Goal: Task Accomplishment & Management: Complete application form

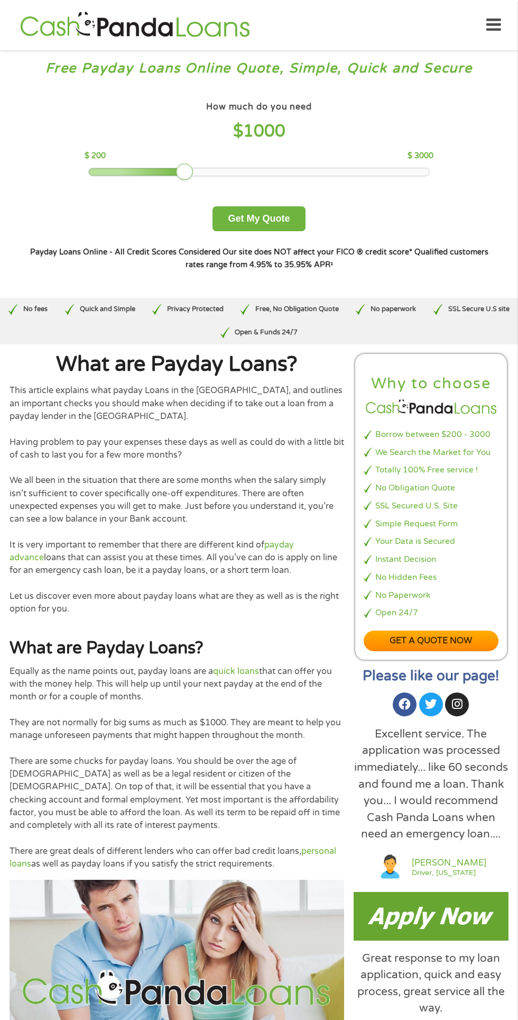
click at [149, 172] on div at bounding box center [137, 171] width 97 height 7
click at [22, 1015] on img at bounding box center [177, 987] width 335 height 214
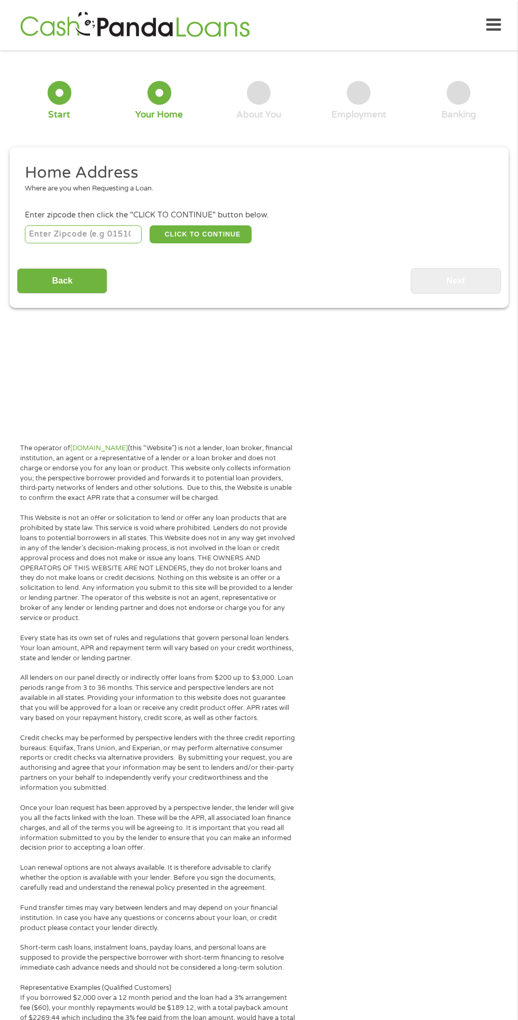
scroll to position [5, 0]
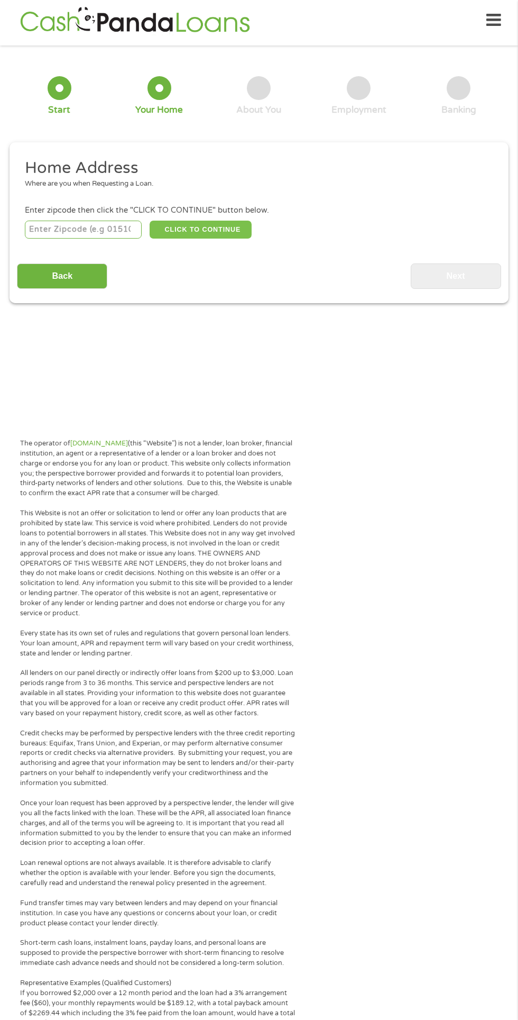
click at [189, 221] on button "CLICK TO CONTINUE" at bounding box center [201, 230] width 102 height 18
click at [116, 232] on input "number" at bounding box center [83, 230] width 117 height 18
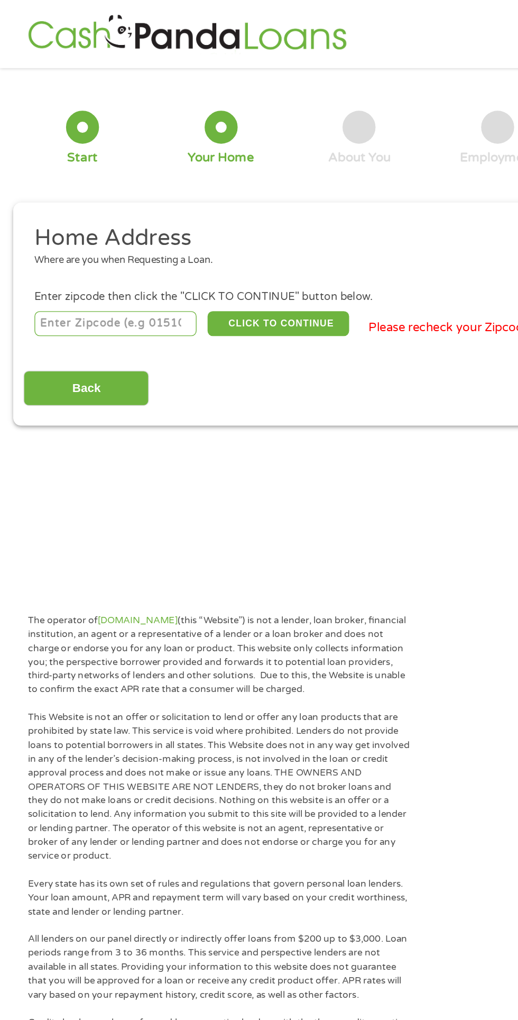
scroll to position [0, 0]
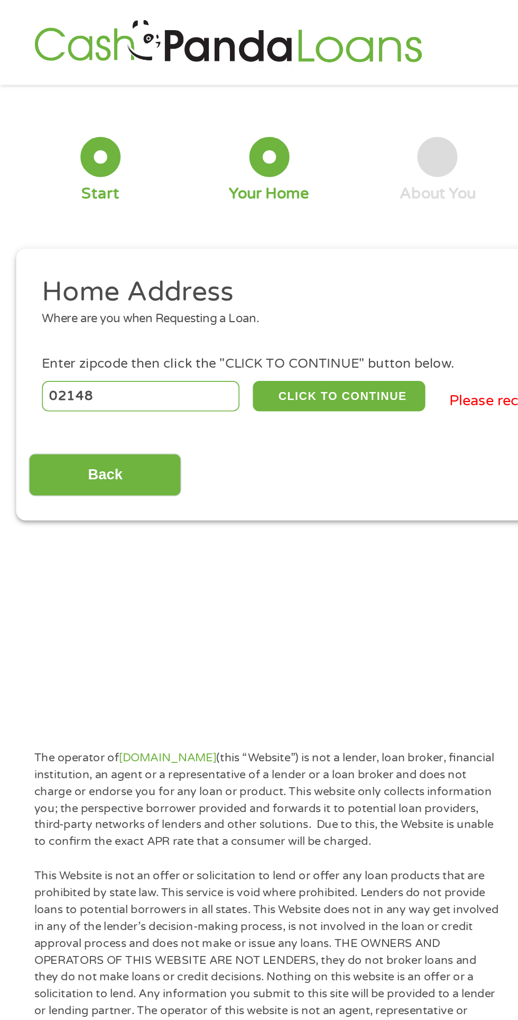
type input "02148"
click at [235, 235] on button "CLICK TO CONTINUE" at bounding box center [201, 234] width 102 height 18
type input "02148"
type input "[GEOGRAPHIC_DATA]"
select select "Massachusetts"
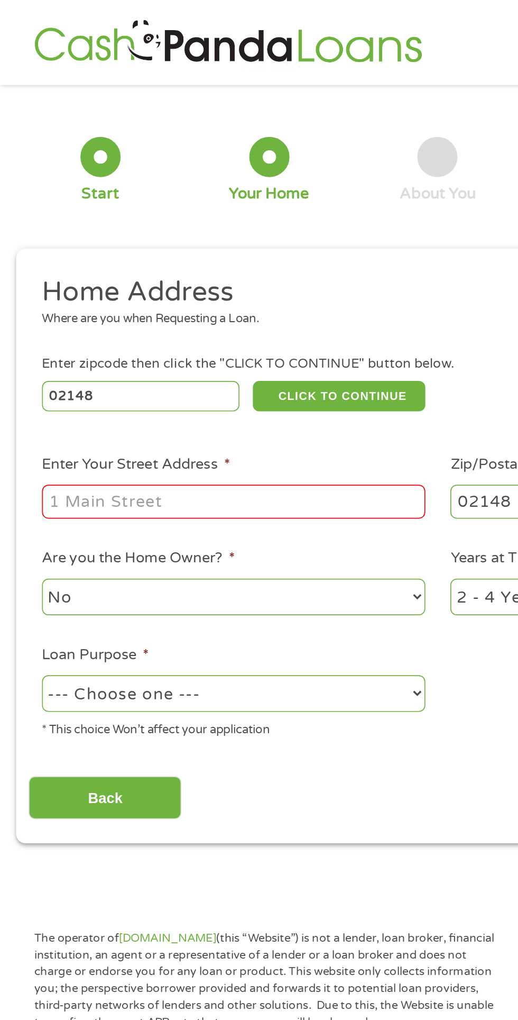
click at [186, 299] on input "Enter Your Street Address *" at bounding box center [138, 297] width 227 height 20
type input "130 Gilbert Street"
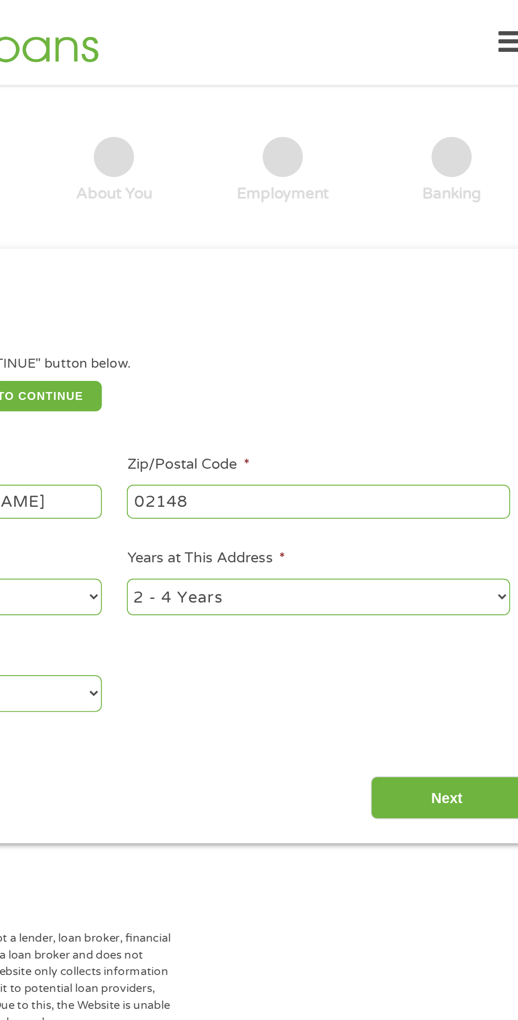
click at [445, 359] on select "1 Year or less 1 - 2 Years 2 - 4 Years Over 4 Years" at bounding box center [380, 353] width 227 height 22
select select "60months"
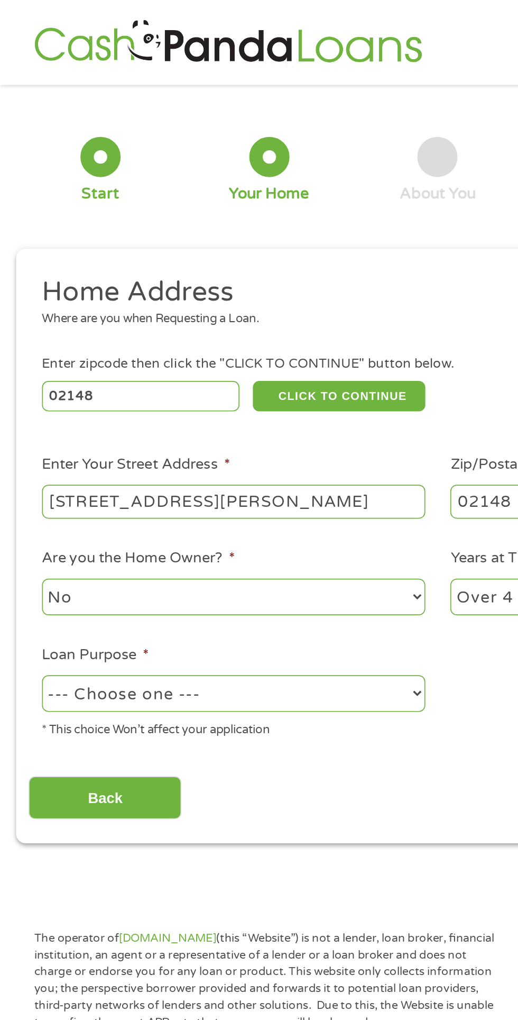
click at [201, 412] on select "--- Choose one --- Pay Bills Debt Consolidation Home Improvement Major Purchase…" at bounding box center [138, 410] width 227 height 22
select select "other"
click at [96, 485] on input "Back" at bounding box center [62, 472] width 90 height 26
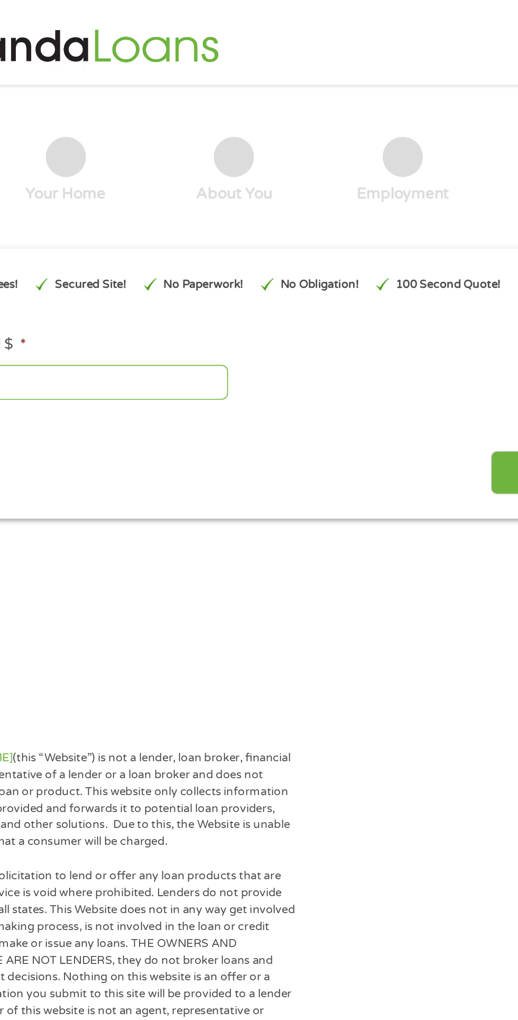
scroll to position [5, 0]
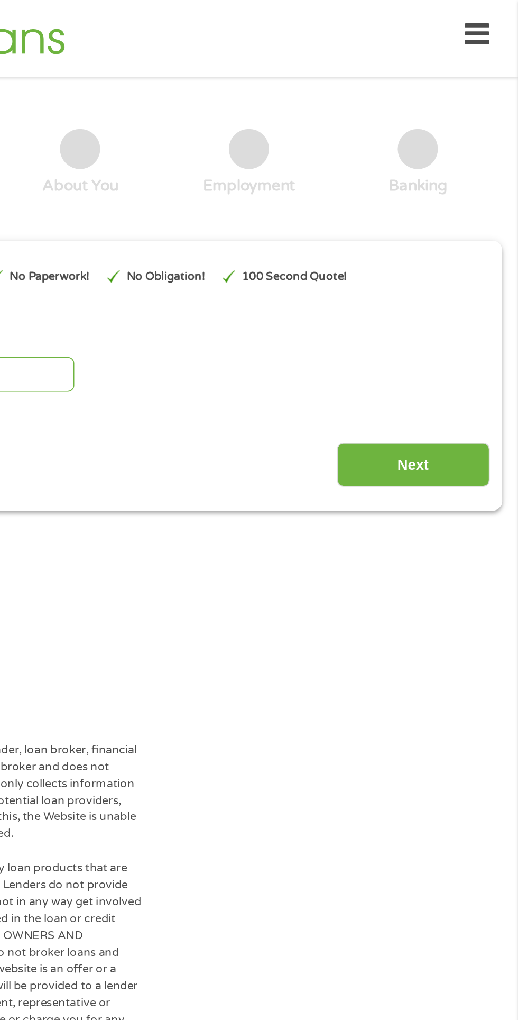
click at [457, 275] on input "Next" at bounding box center [456, 275] width 90 height 26
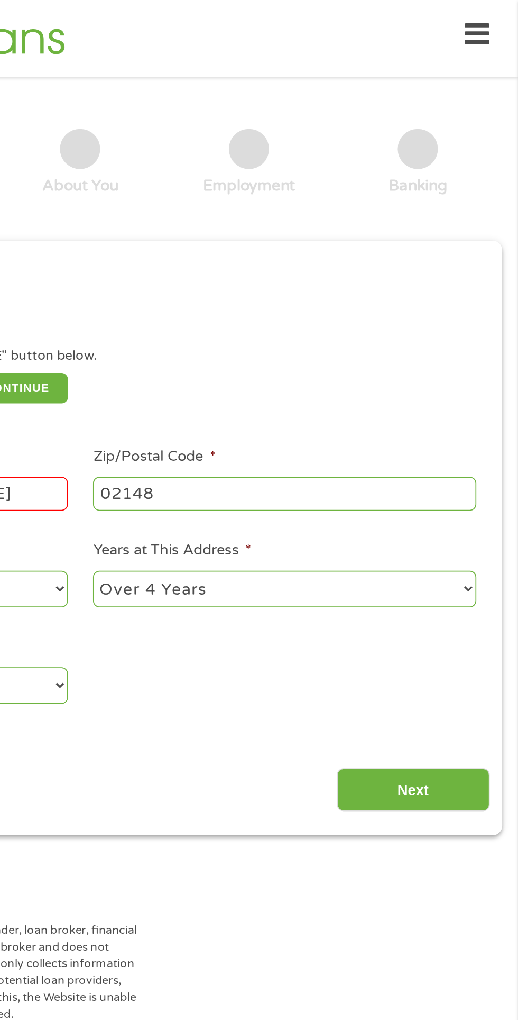
scroll to position [4, 4]
click at [474, 463] on input "Next" at bounding box center [456, 467] width 90 height 26
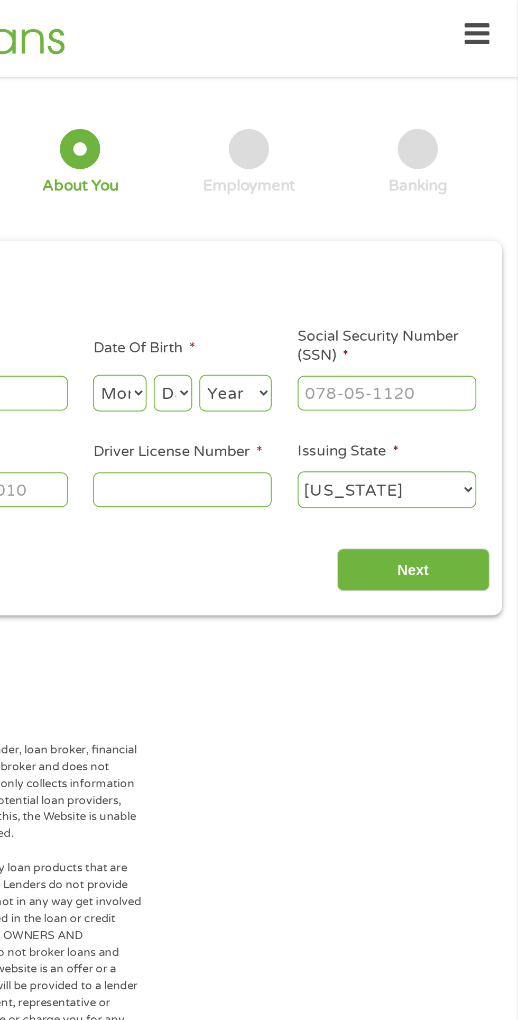
scroll to position [0, 0]
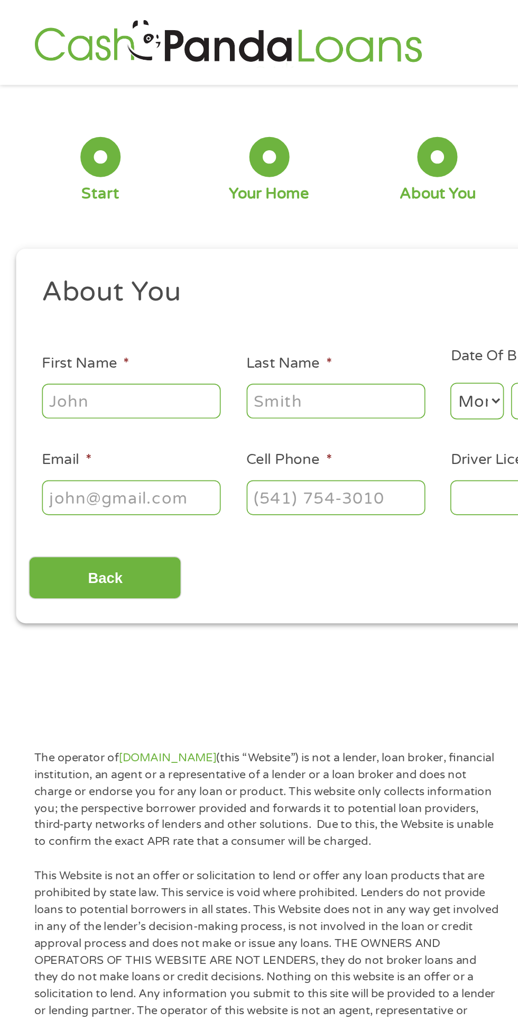
click at [98, 236] on input "First Name *" at bounding box center [78, 237] width 106 height 20
type input "Lisa"
click at [232, 241] on input "Last Name *" at bounding box center [199, 237] width 106 height 20
type input "Hawkins"
type input "LisaEckes@aol.com"
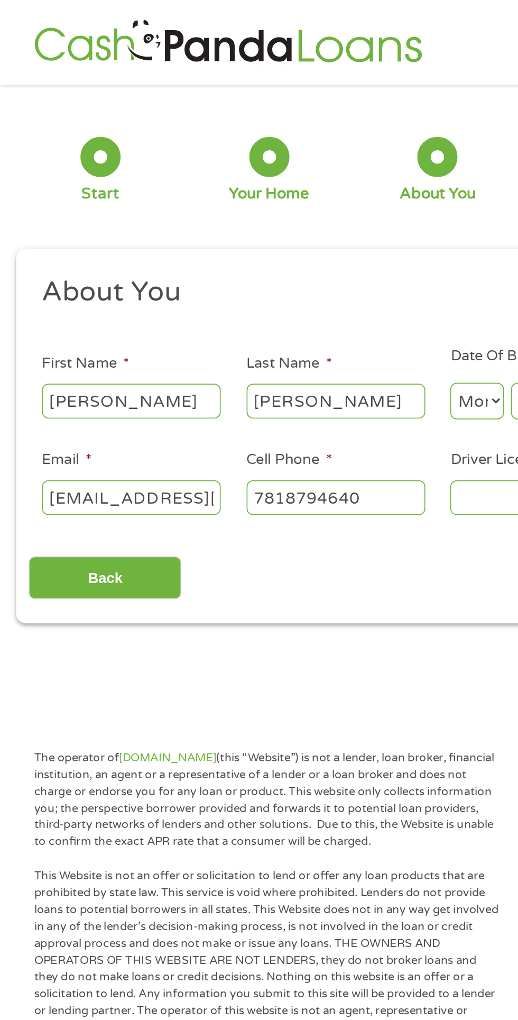
type input "(781) 879-4640"
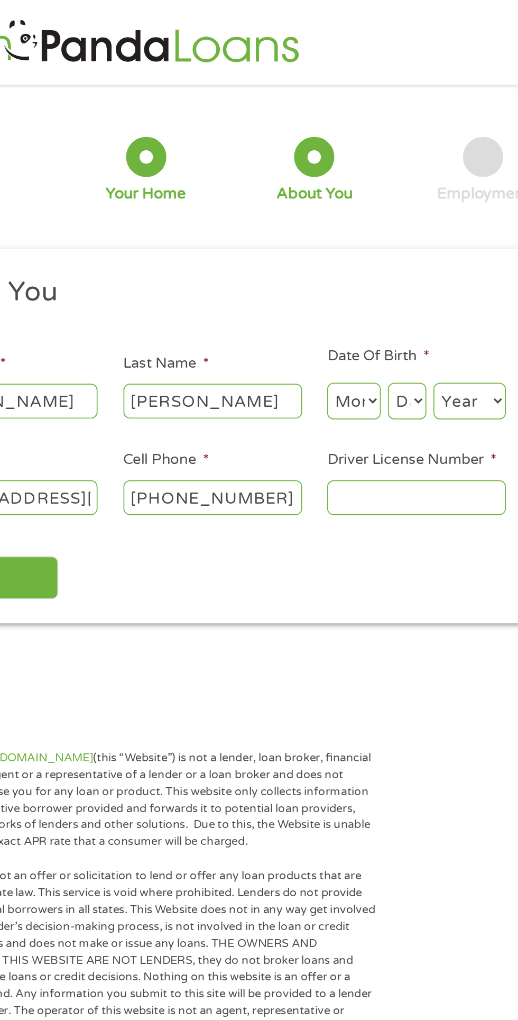
click at [276, 231] on select "Month 1 2 3 4 5 6 7 8 9 10 11 12" at bounding box center [283, 237] width 32 height 22
select select "5"
click at [311, 237] on select "Day 1 2 3 4 5 6 7 8 9 10 11 12 13 14 15 16 17 18 19 20 21 22 23 24 25 26 27 28 …" at bounding box center [314, 237] width 23 height 22
select select "10"
click at [352, 240] on select "Year 2007 2006 2005 2004 2003 2002 2001 2000 1999 1998 1997 1996 1995 1994 1993…" at bounding box center [351, 237] width 43 height 22
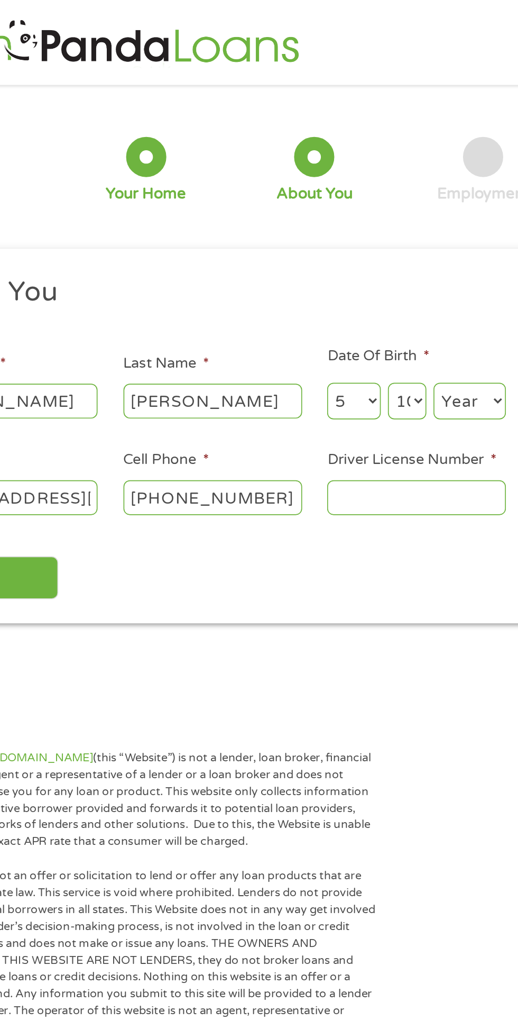
select select "1985"
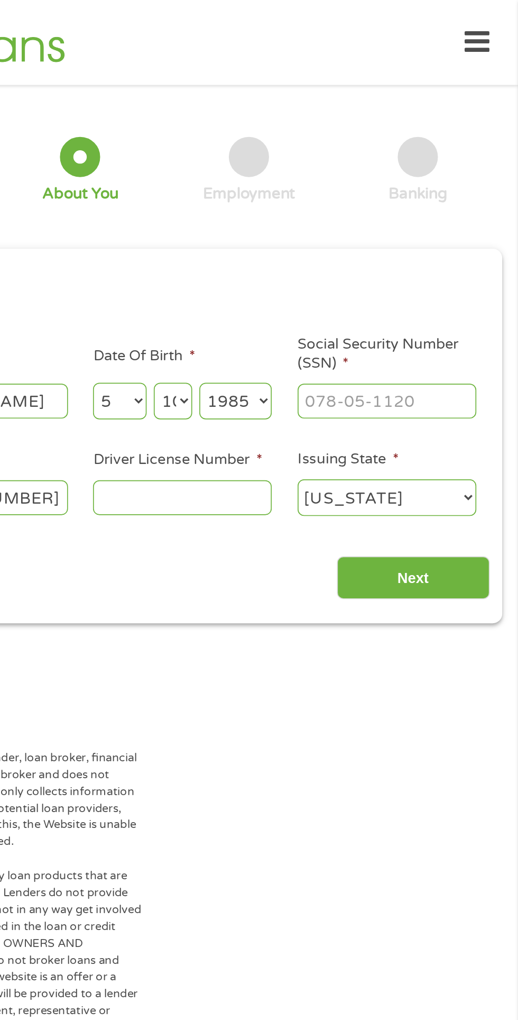
click at [322, 292] on input "Driver License Number *" at bounding box center [320, 294] width 106 height 20
type input "S46369874"
click at [473, 353] on input "Next" at bounding box center [456, 342] width 90 height 26
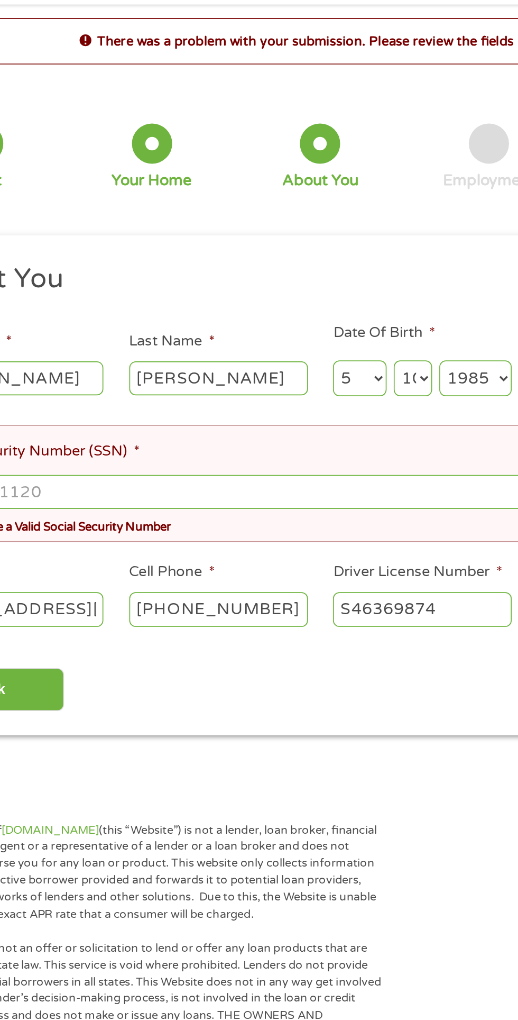
scroll to position [5, 0]
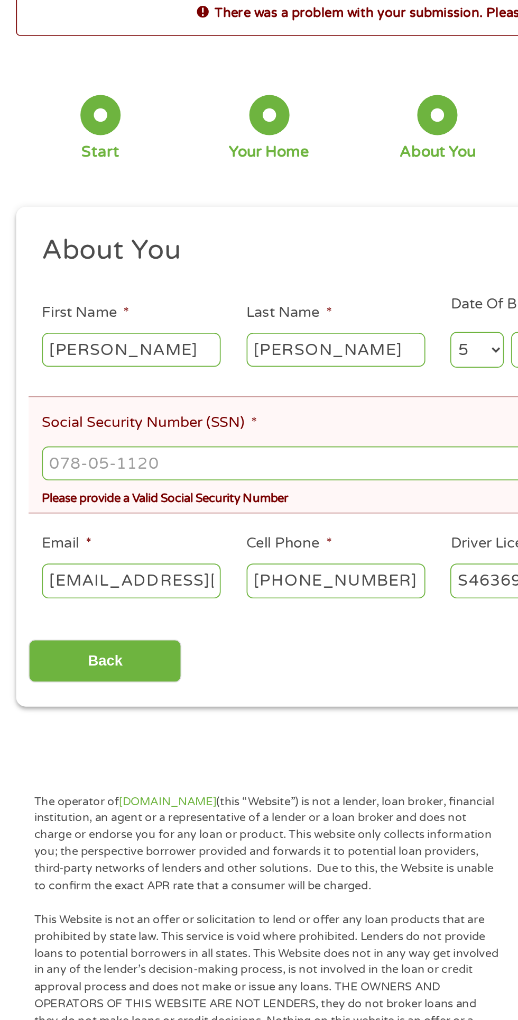
click at [86, 453] on input "Back" at bounding box center [62, 451] width 90 height 26
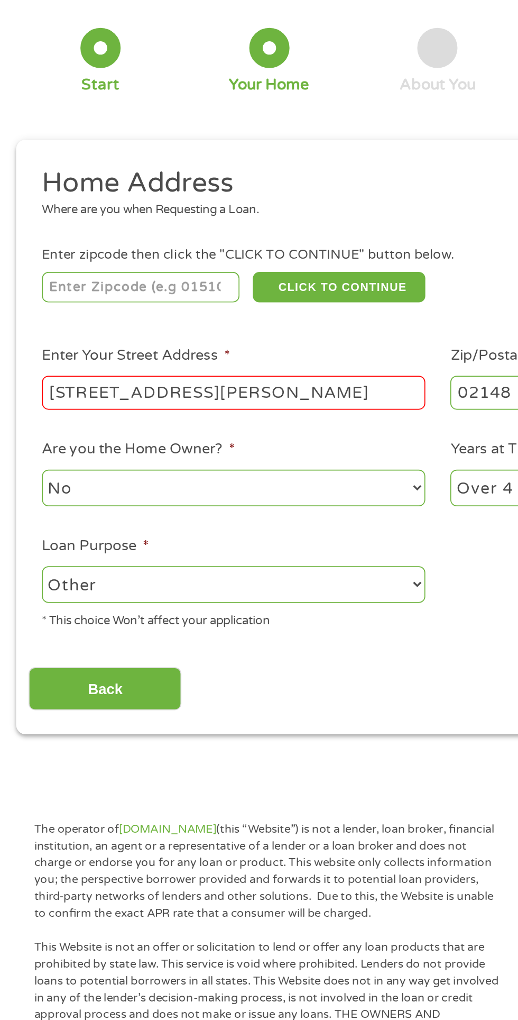
scroll to position [4, 4]
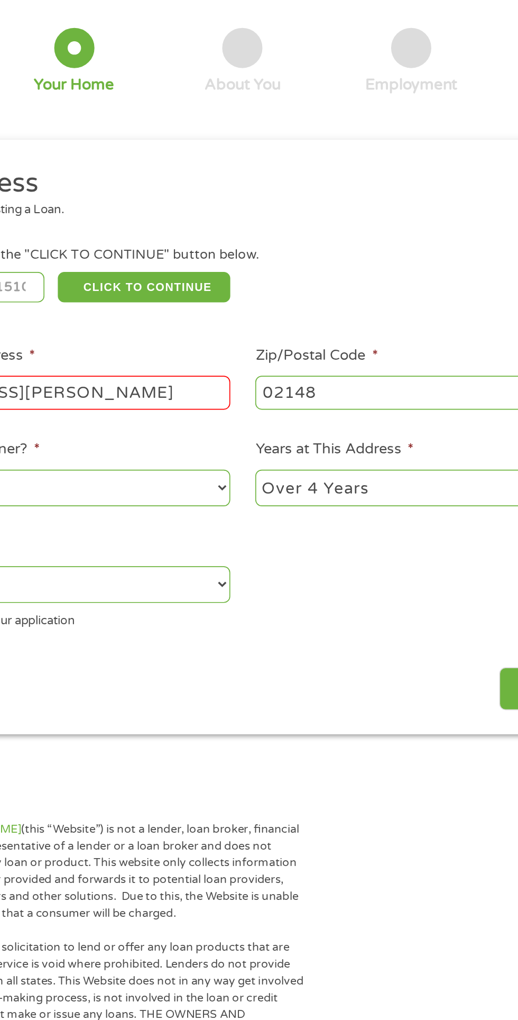
click at [300, 475] on div "Back Next" at bounding box center [259, 462] width 484 height 33
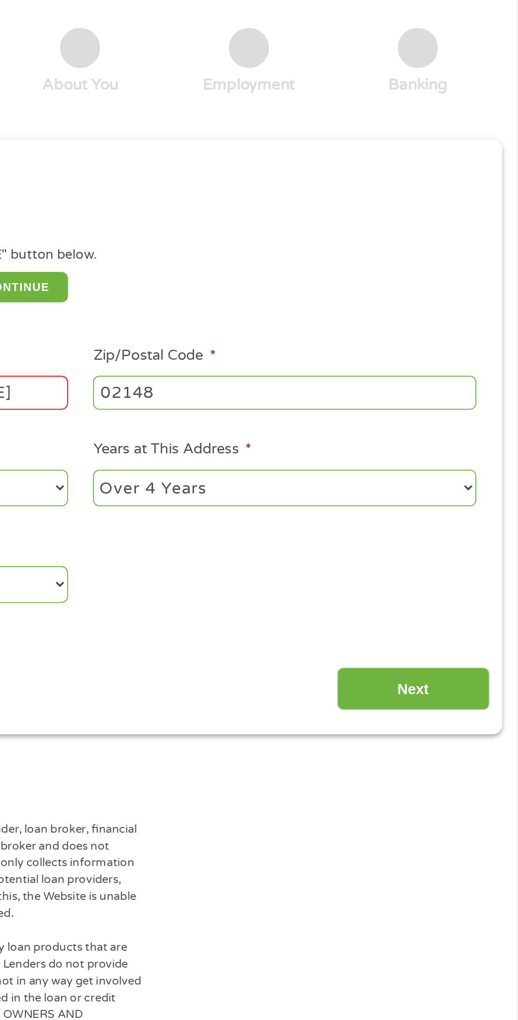
click at [475, 466] on input "Next" at bounding box center [456, 467] width 90 height 26
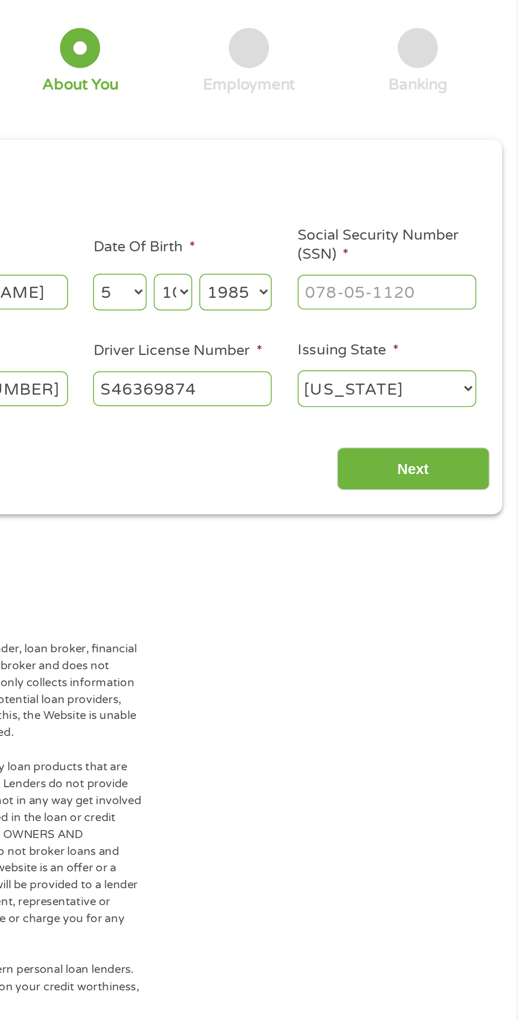
click at [450, 235] on input "Social Security Number (SSN) *" at bounding box center [441, 232] width 106 height 20
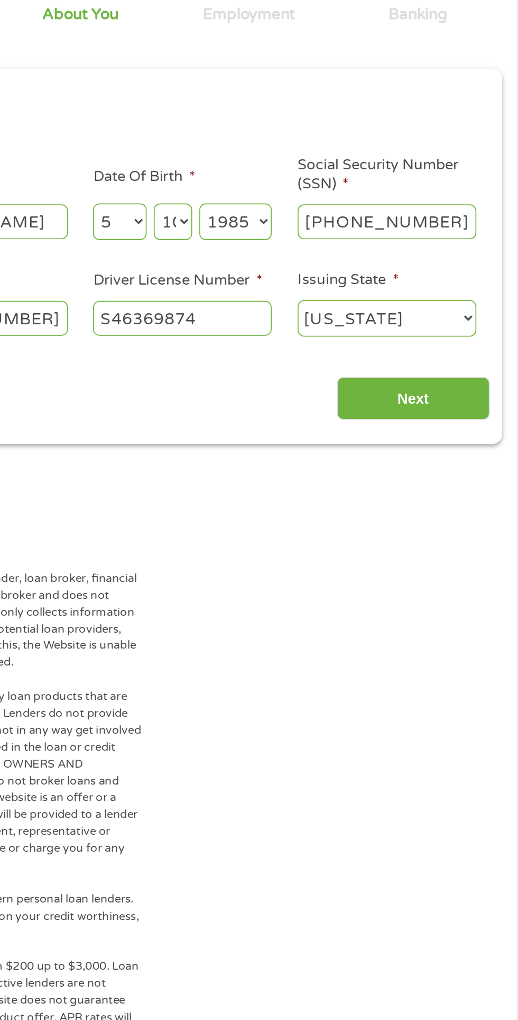
type input "028-70-2255"
click at [483, 336] on input "Next" at bounding box center [456, 337] width 90 height 26
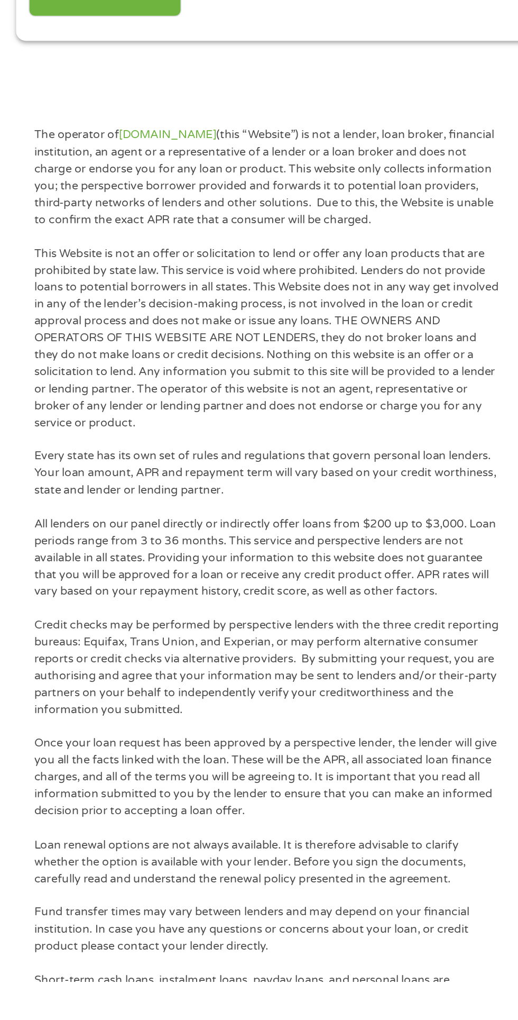
scroll to position [65, 0]
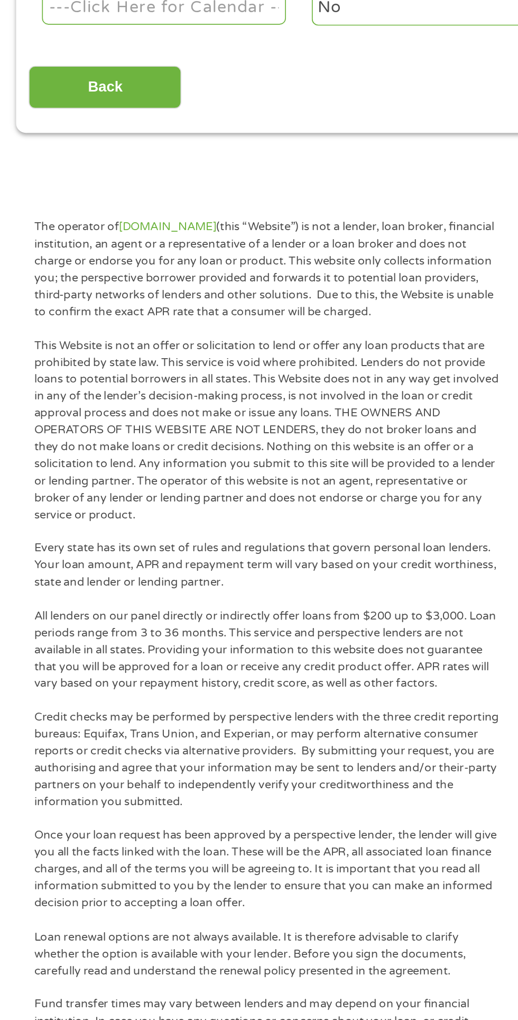
click at [65, 393] on input "Back" at bounding box center [62, 395] width 90 height 26
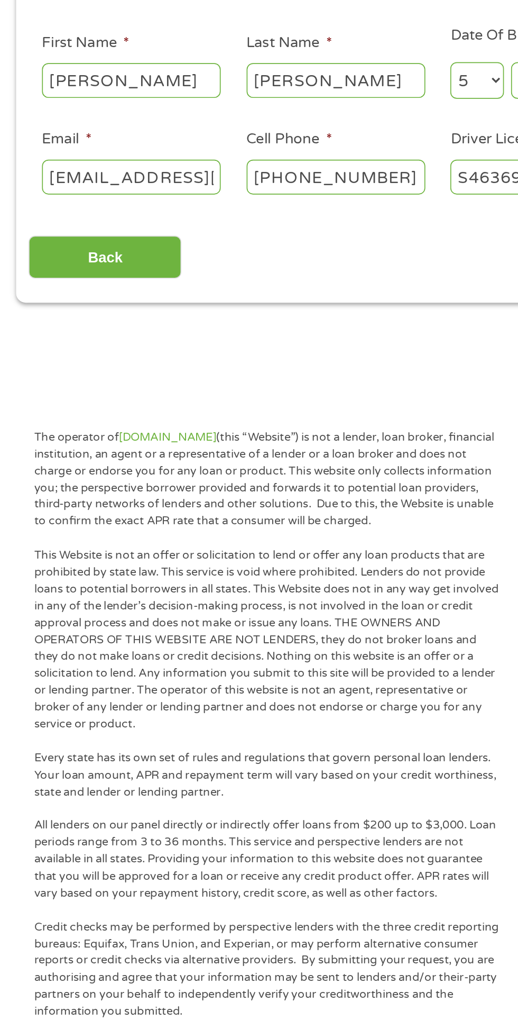
scroll to position [0, 0]
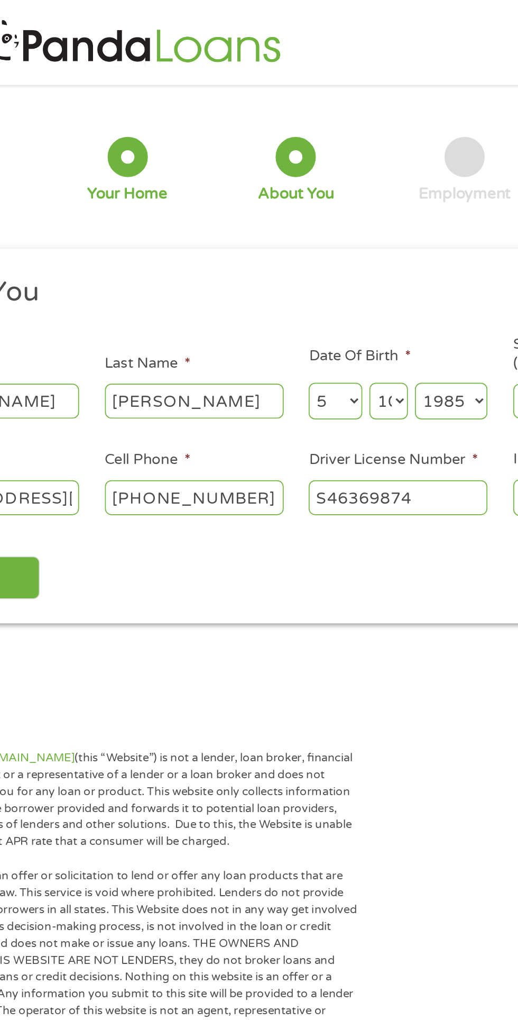
click at [314, 236] on select "Day 1 2 3 4 5 6 7 8 9 10 11 12 13 14 15 16 17 18 19 20 21 22 23 24 25 26 27 28 …" at bounding box center [314, 237] width 23 height 22
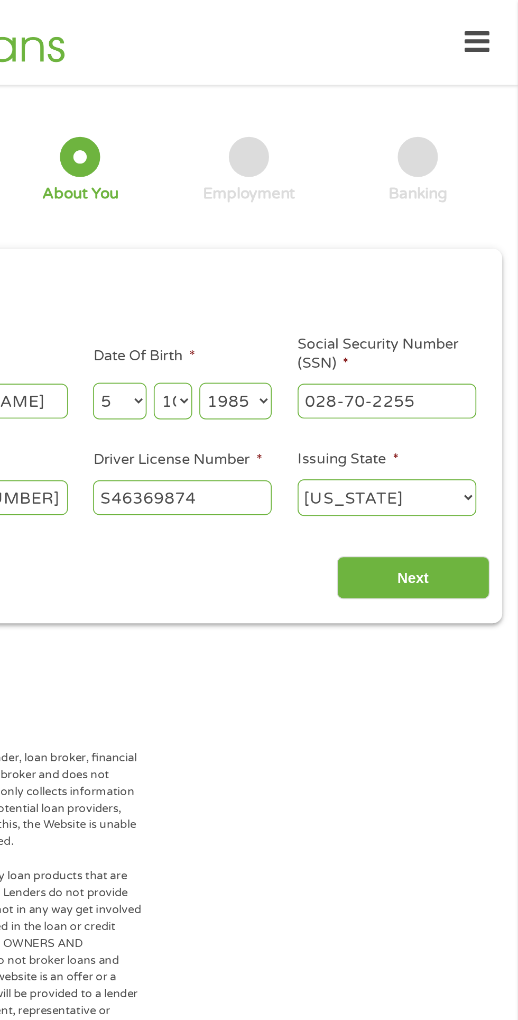
click at [471, 351] on input "Next" at bounding box center [456, 342] width 90 height 26
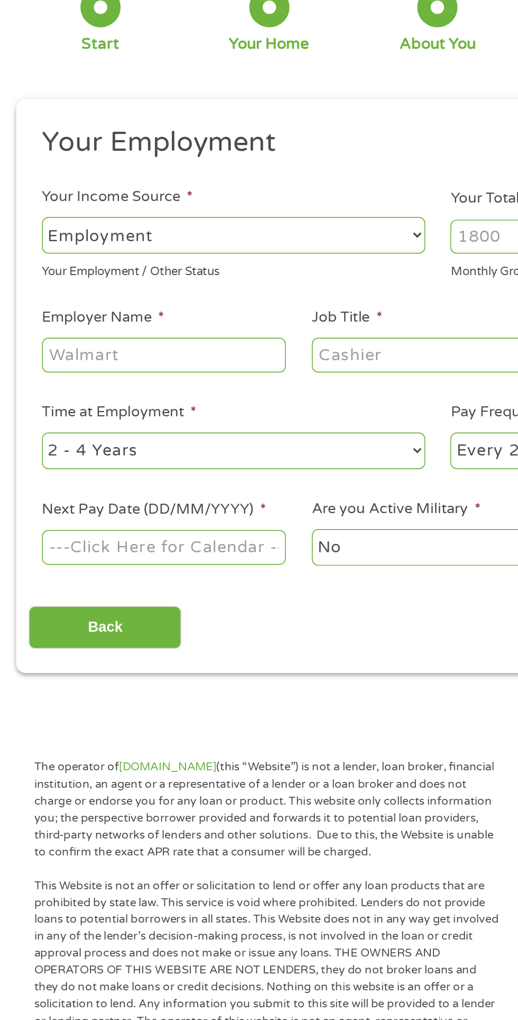
scroll to position [5, 0]
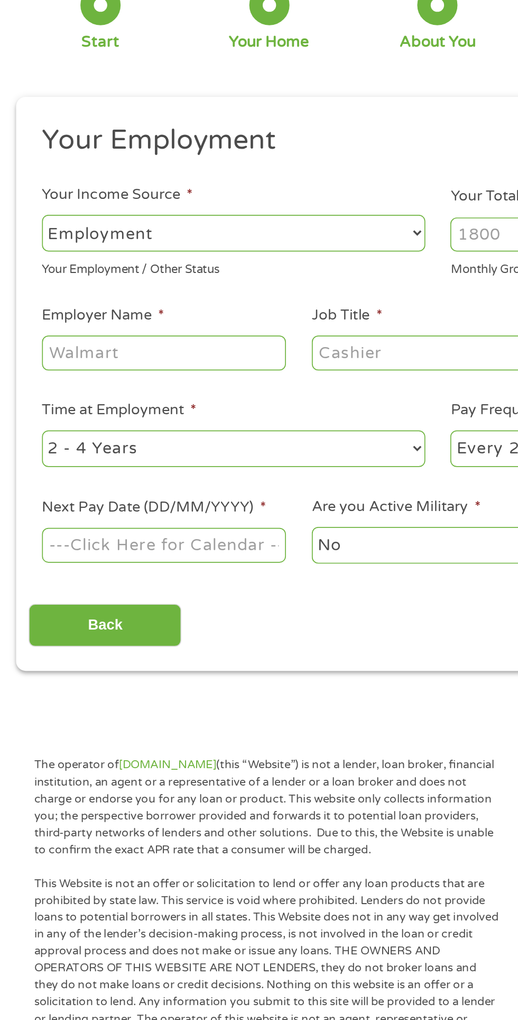
click at [140, 298] on input "Employer Name *" at bounding box center [97, 294] width 144 height 20
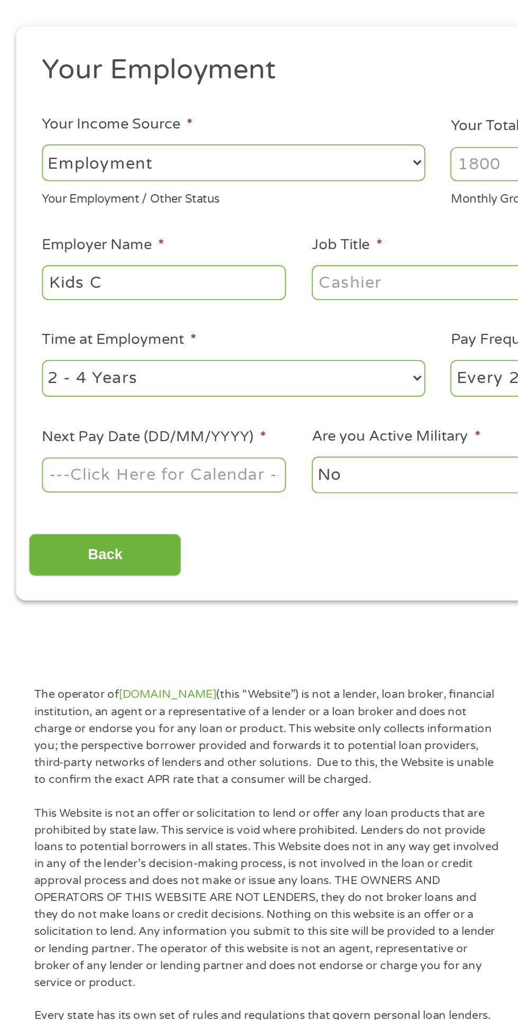
click at [132, 299] on input "Kids C" at bounding box center [97, 294] width 144 height 20
type input "Kids Corner"
click at [268, 297] on input "Job Title *" at bounding box center [257, 294] width 144 height 20
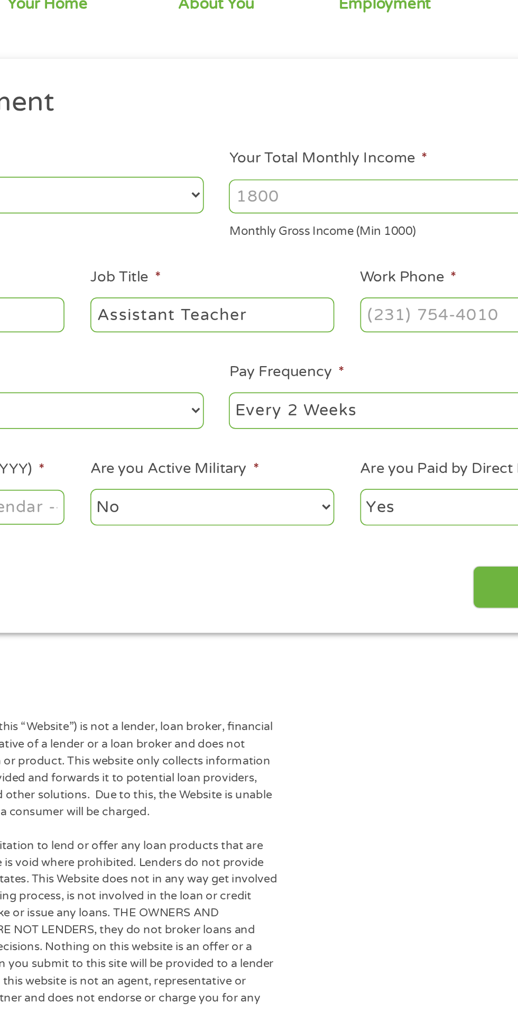
type input "Assistant Teacher"
click at [409, 225] on input "Your Total Monthly Income *" at bounding box center [380, 224] width 227 height 20
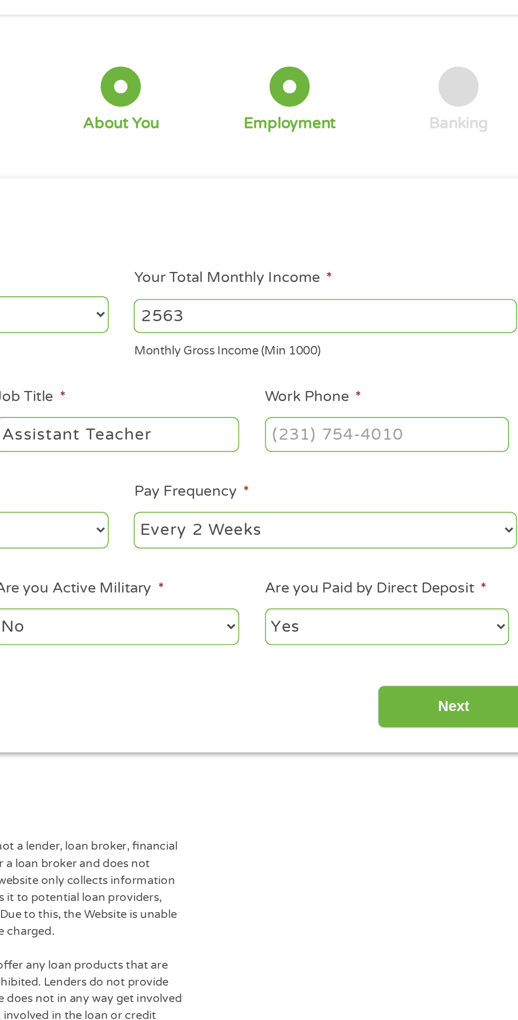
type input "2563"
click at [460, 298] on input "Work Phone *" at bounding box center [416, 294] width 144 height 20
type input "(781) 879-4640"
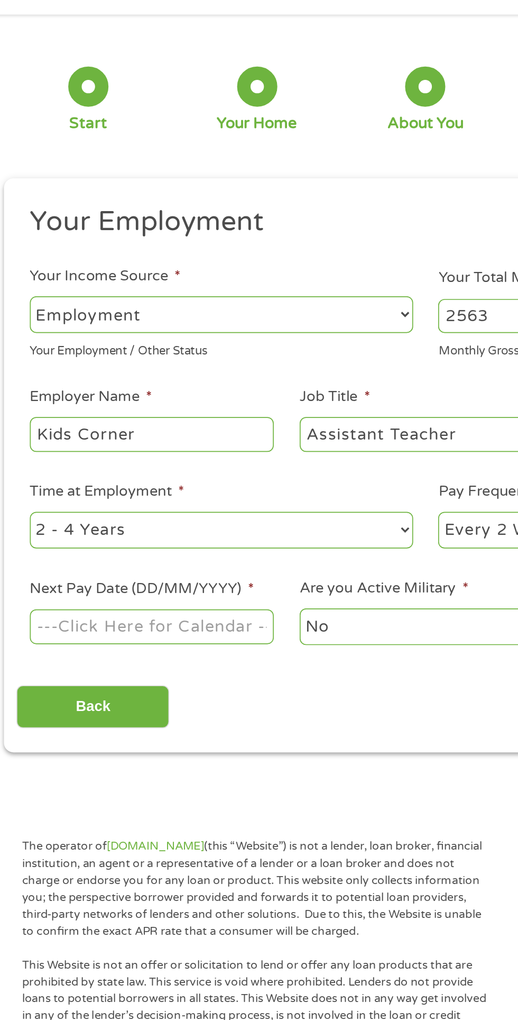
click at [147, 411] on input "Next Pay Date (DD/MM/YYYY) *" at bounding box center [97, 407] width 144 height 20
click at [154, 409] on input "15/08/2025" at bounding box center [97, 407] width 144 height 20
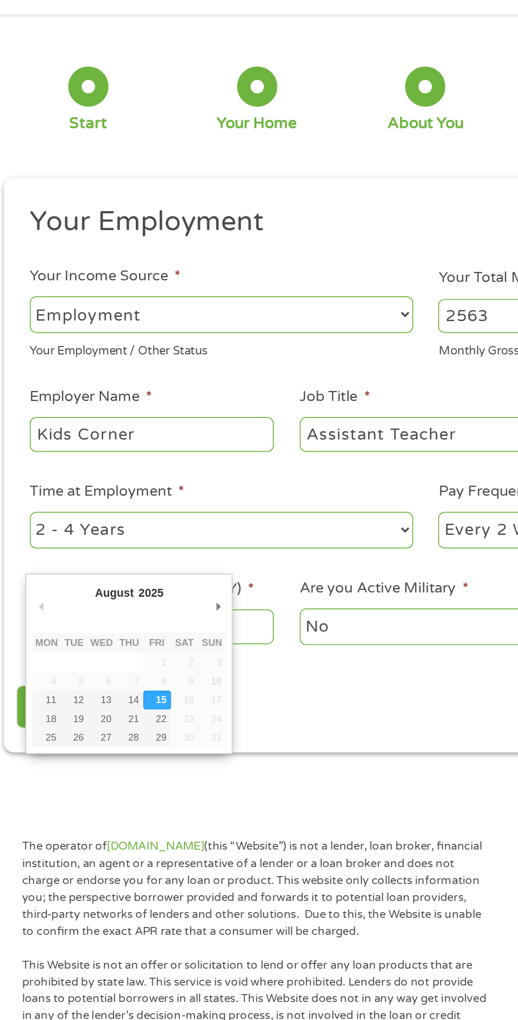
type input "14/08/2025"
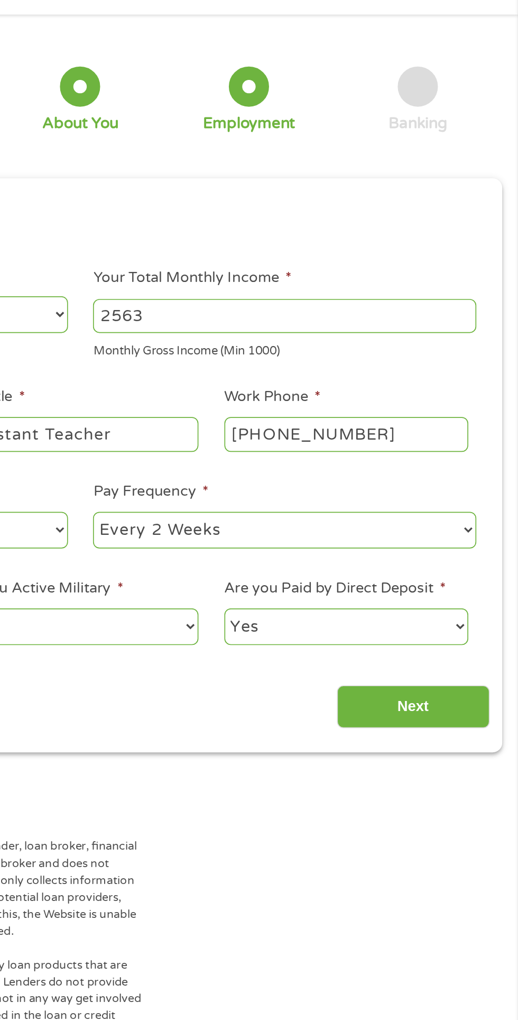
click at [476, 348] on select "--- Choose one --- Every 2 Weeks Every Week Monthly Semi-Monthly" at bounding box center [380, 351] width 227 height 22
click at [472, 407] on select "Yes No" at bounding box center [416, 408] width 144 height 22
click at [479, 450] on input "Next" at bounding box center [456, 455] width 90 height 26
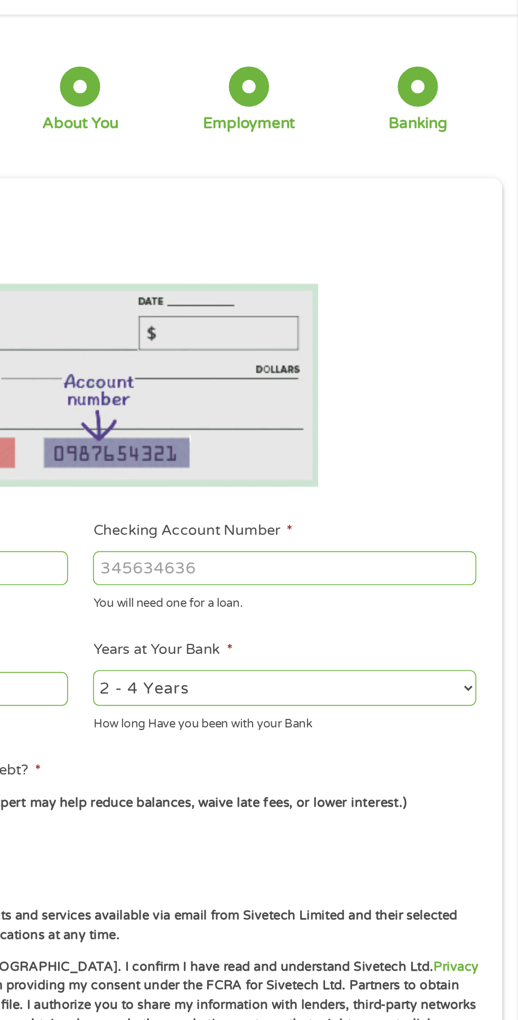
scroll to position [4, 4]
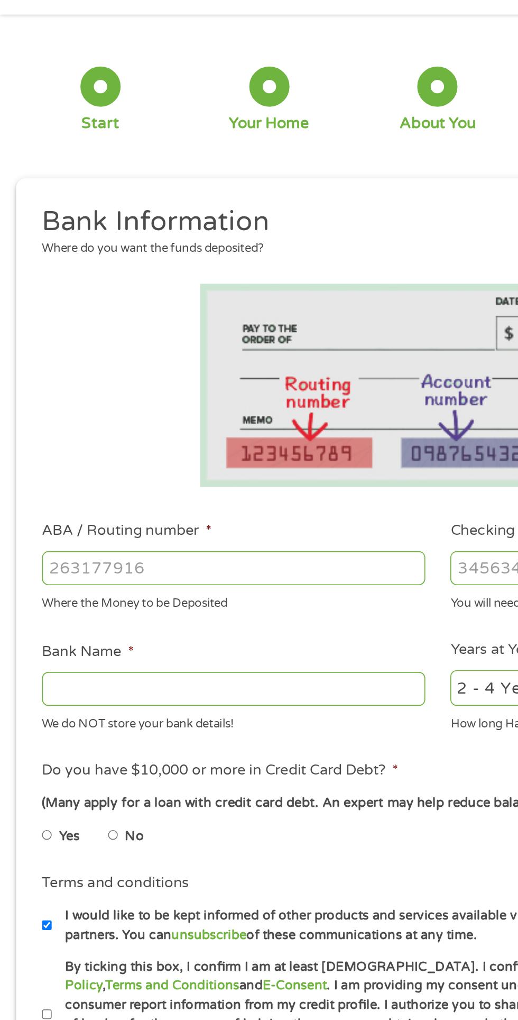
click at [139, 376] on input "ABA / Routing number *" at bounding box center [138, 373] width 227 height 20
type input "211070175"
type input "CITIZENS BANK NA"
type input "211070175"
click at [281, 371] on input "Checking Account Number *" at bounding box center [380, 373] width 227 height 20
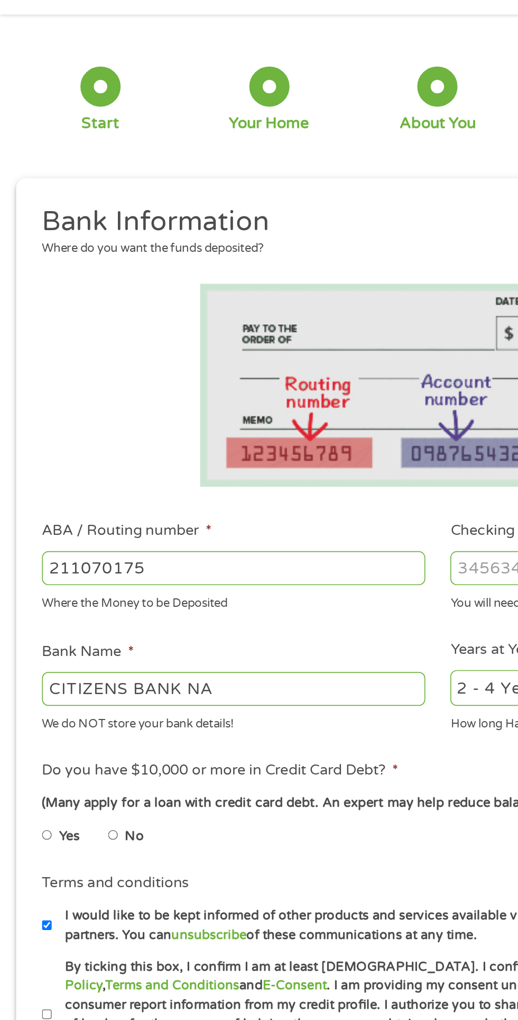
scroll to position [5, 0]
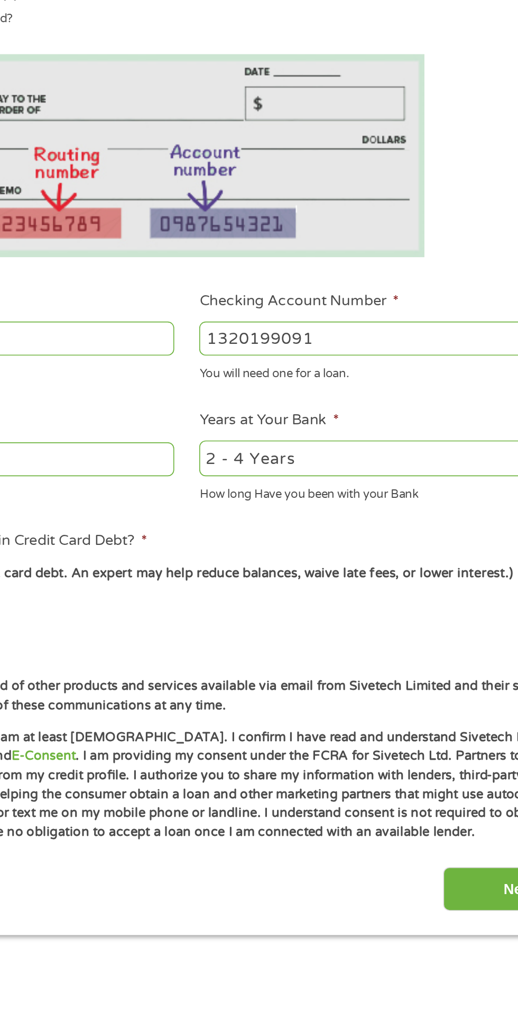
type input "1320199091"
click at [397, 434] on select "2 - 4 Years 6 - 12 Months 1 - 2 Years Over 4 Years" at bounding box center [380, 444] width 227 height 22
select select "60months"
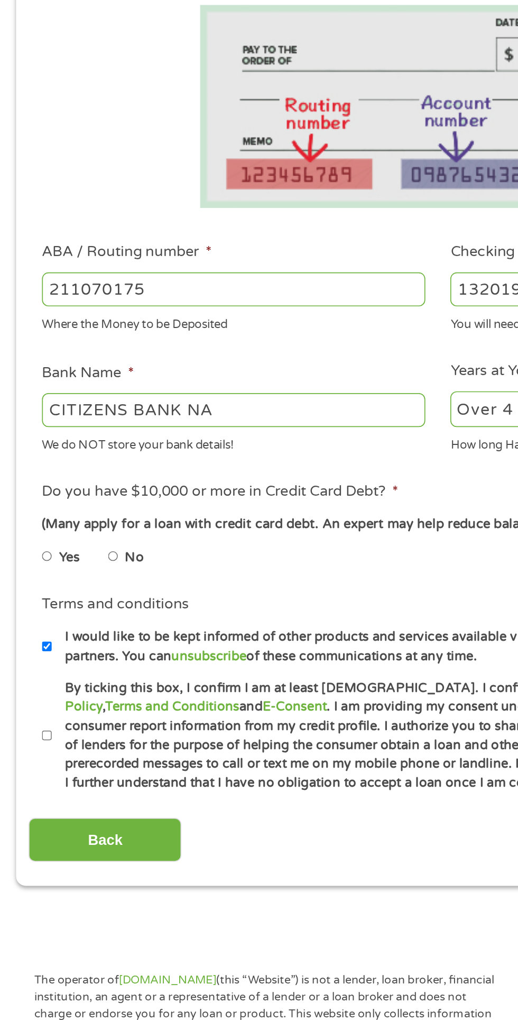
click at [29, 536] on input "Yes" at bounding box center [28, 531] width 6 height 17
radio input "true"
click at [40, 581] on label "I would like to be kept informed of other products and services available via e…" at bounding box center [264, 584] width 467 height 23
click at [31, 581] on input "I would like to be kept informed of other products and services available via e…" at bounding box center [28, 584] width 6 height 17
checkbox input "false"
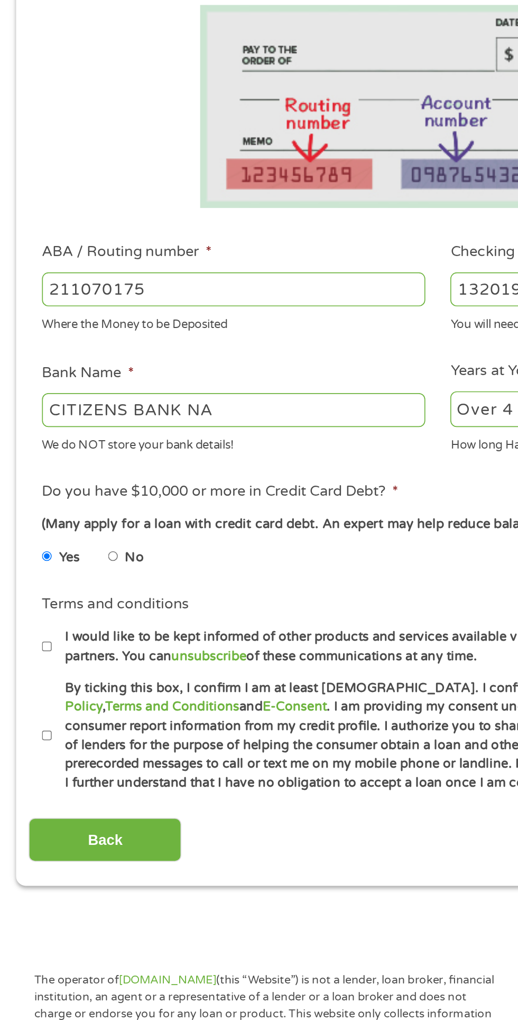
click at [43, 637] on label "By ticking this box, I confirm I am at least 18 years old. I confirm I have rea…" at bounding box center [264, 637] width 467 height 68
click at [31, 637] on input "By ticking this box, I confirm I am at least 18 years old. I confirm I have rea…" at bounding box center [28, 636] width 6 height 17
checkbox input "true"
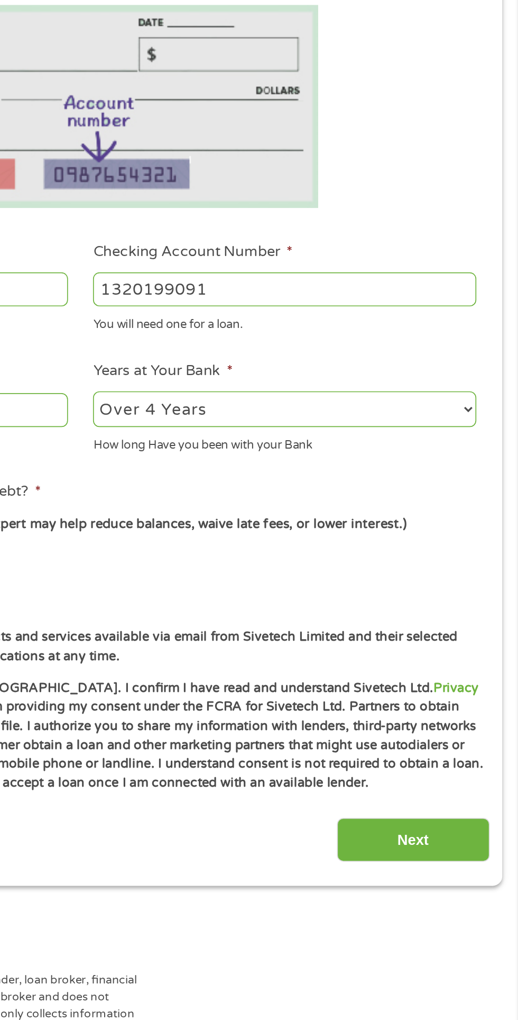
click at [470, 695] on input "Next" at bounding box center [456, 699] width 90 height 26
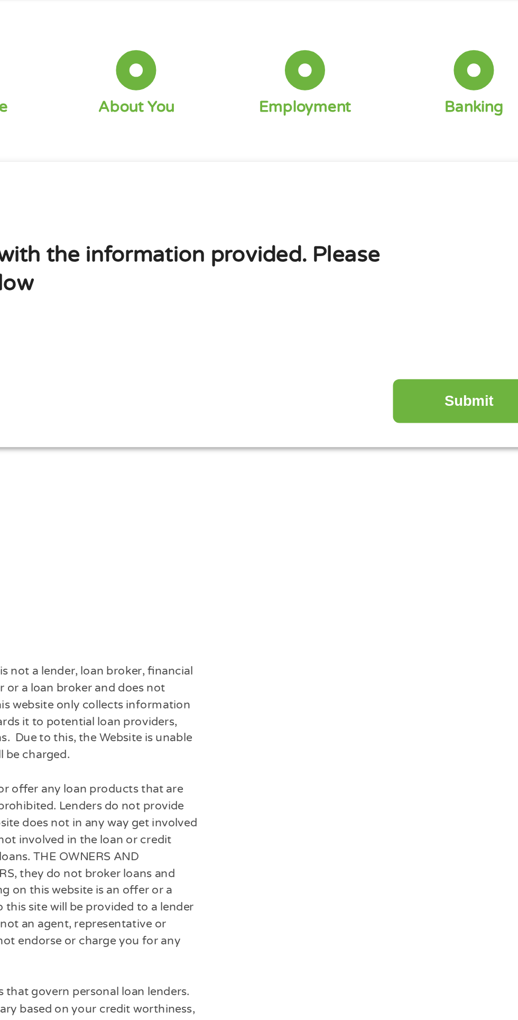
scroll to position [0, 0]
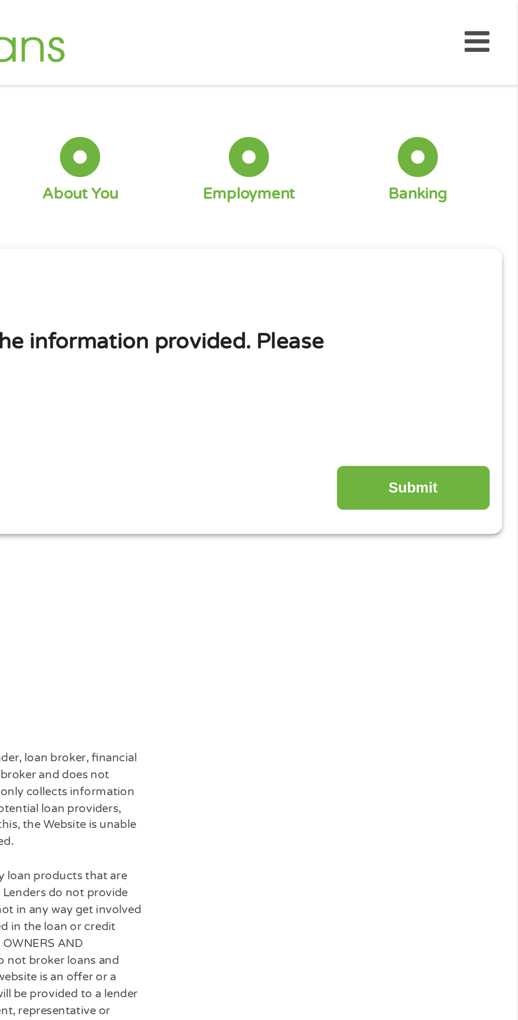
click at [473, 282] on input "Submit" at bounding box center [456, 289] width 90 height 26
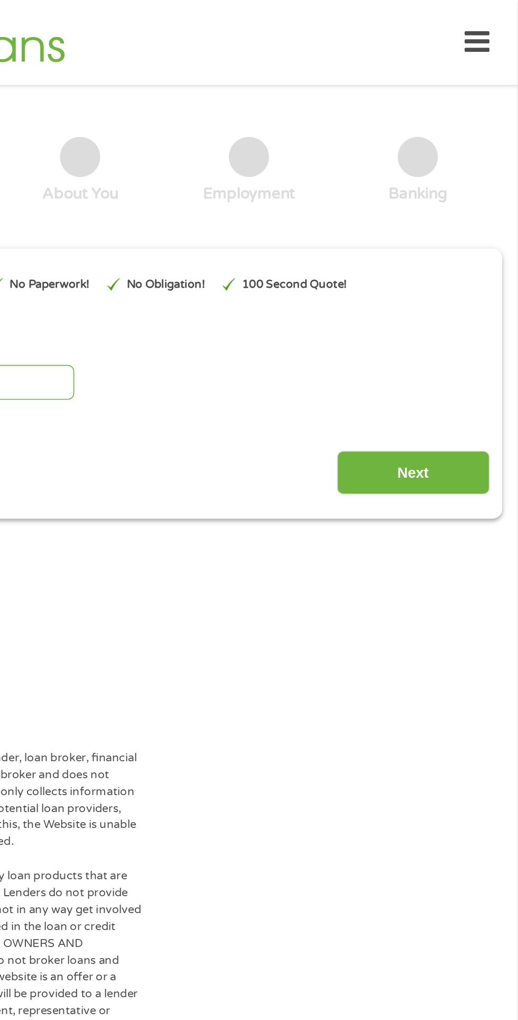
scroll to position [5, 0]
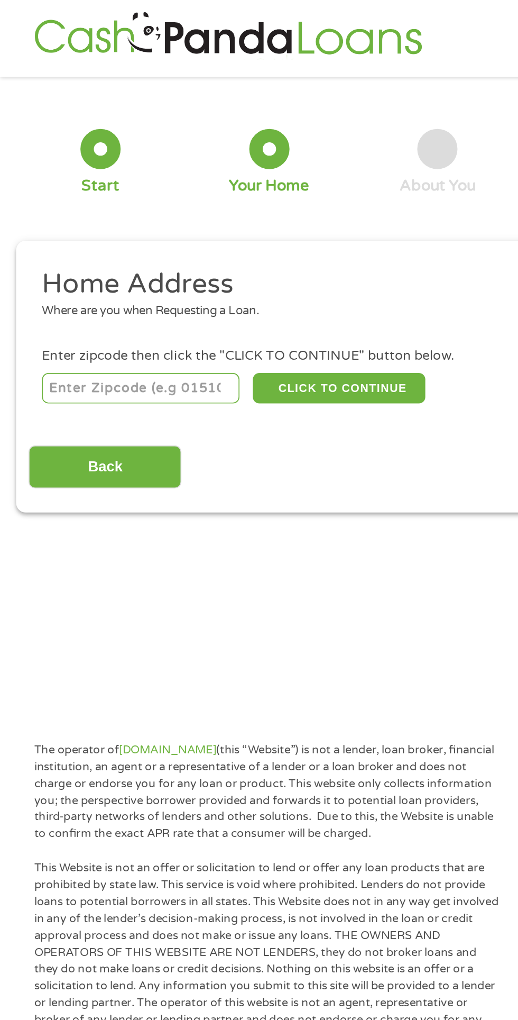
click at [90, 230] on input "number" at bounding box center [83, 230] width 117 height 18
type input "130"
click at [108, 232] on input "130" at bounding box center [83, 230] width 117 height 18
type input "1"
type input "02148"
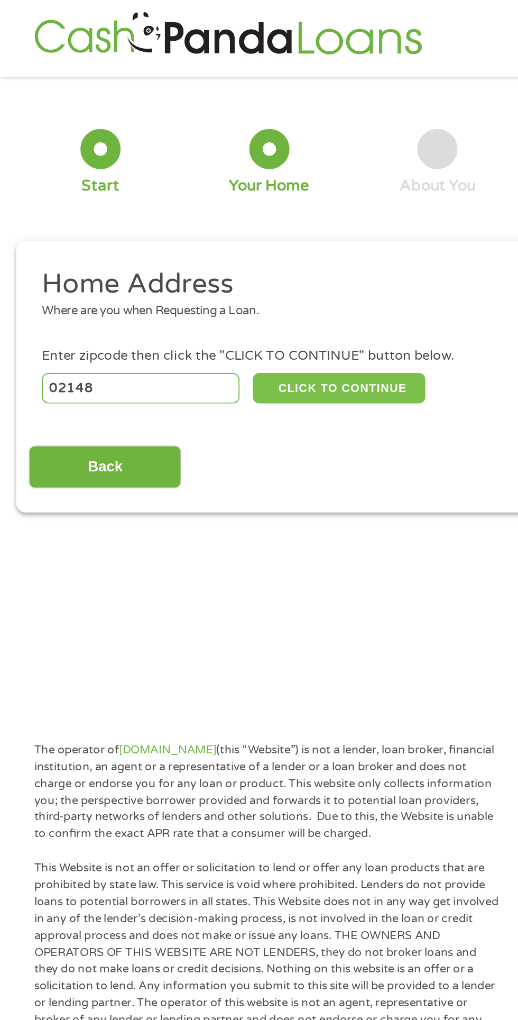
click at [227, 229] on button "CLICK TO CONTINUE" at bounding box center [201, 230] width 102 height 18
type input "02148"
type input "Malden"
select select "Massachusetts"
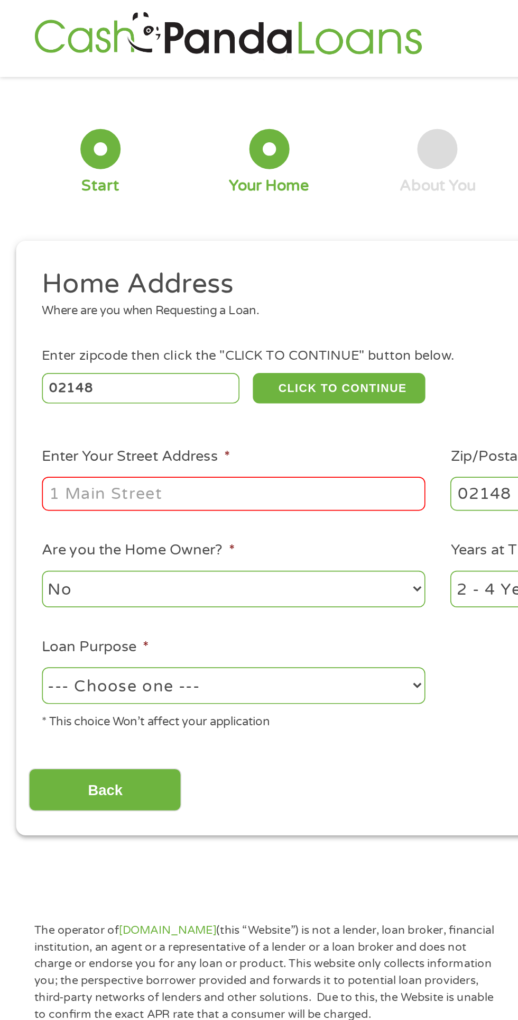
click at [178, 290] on input "Enter Your Street Address *" at bounding box center [138, 292] width 227 height 20
type input "130 Gilbert Street"
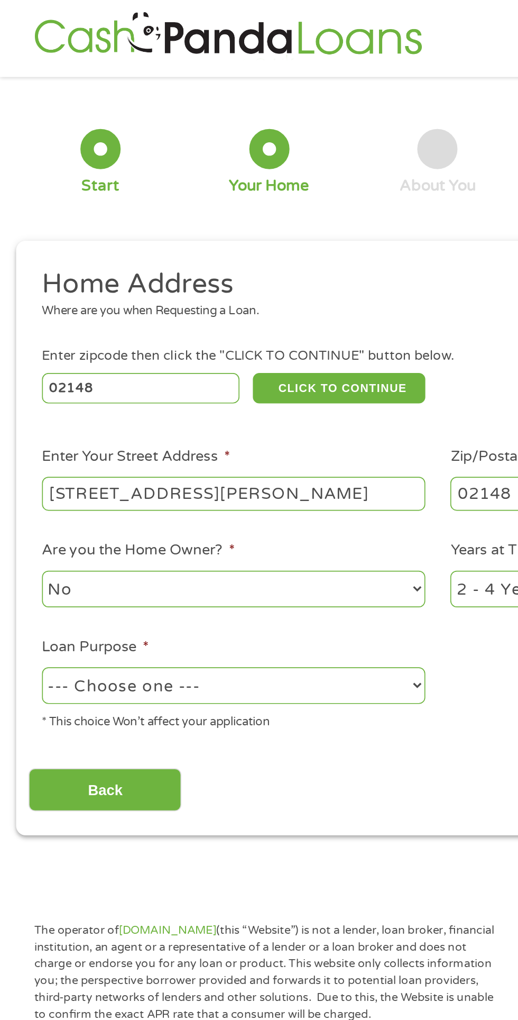
click at [236, 415] on select "--- Choose one --- Pay Bills Debt Consolidation Home Improvement Major Purchase…" at bounding box center [138, 406] width 227 height 22
select select "shorttermcash"
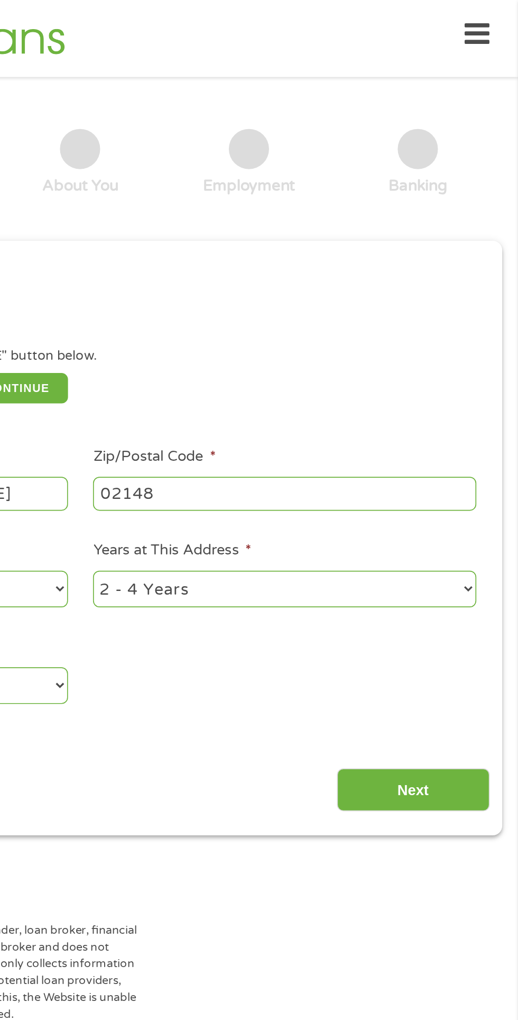
click at [407, 357] on select "1 Year or less 1 - 2 Years 2 - 4 Years Over 4 Years" at bounding box center [380, 349] width 227 height 22
select select "60months"
click at [477, 463] on input "Next" at bounding box center [456, 467] width 90 height 26
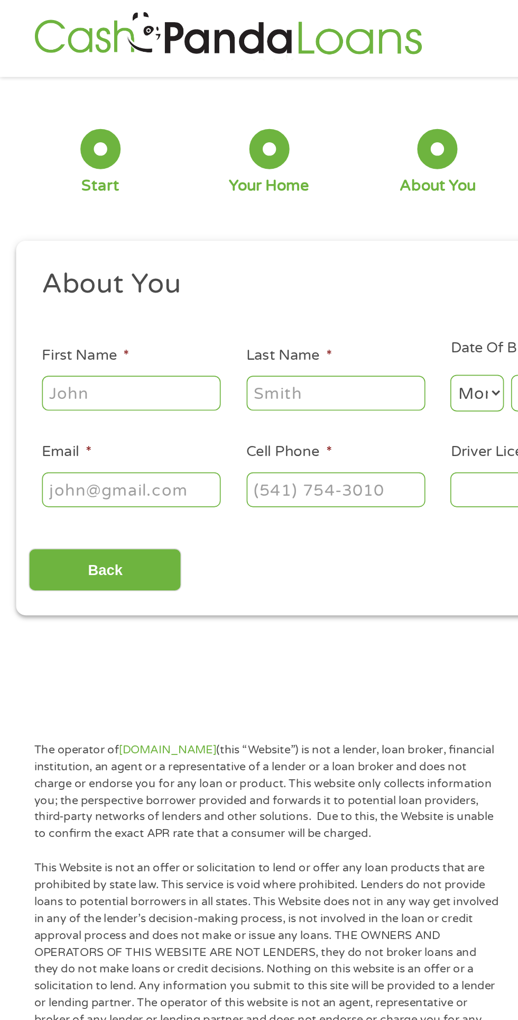
click at [82, 234] on input "First Name *" at bounding box center [78, 232] width 106 height 20
type input "Lisa"
type input "Hawkins"
type input "LisaEckes@aol.com"
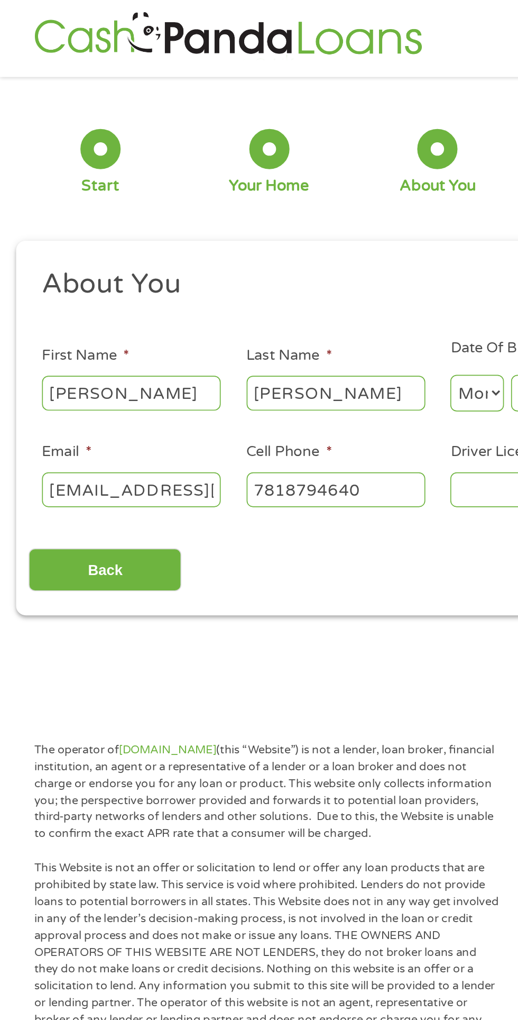
type input "(781) 879-4640"
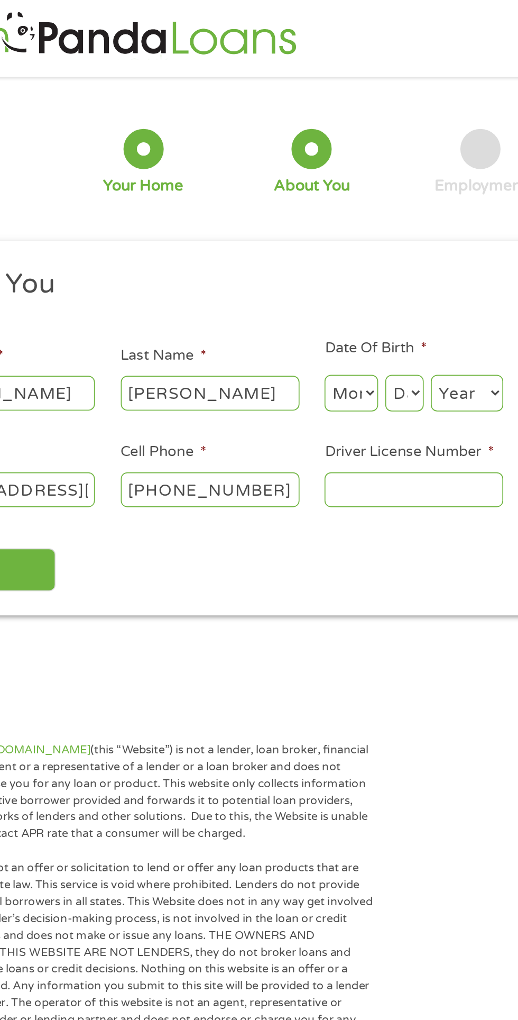
click at [271, 227] on select "Month 1 2 3 4 5 6 7 8 9 10 11 12" at bounding box center [283, 233] width 32 height 22
select select "5"
click at [308, 226] on select "Day 1 2 3 4 5 6 7 8 9 10 11 12 13 14 15 16 17 18 19 20 21 22 23 24 25 26 27 28 …" at bounding box center [314, 233] width 23 height 22
select select "10"
click at [353, 236] on select "Year 2007 2006 2005 2004 2003 2002 2001 2000 1999 1998 1997 1996 1995 1994 1993…" at bounding box center [351, 233] width 43 height 22
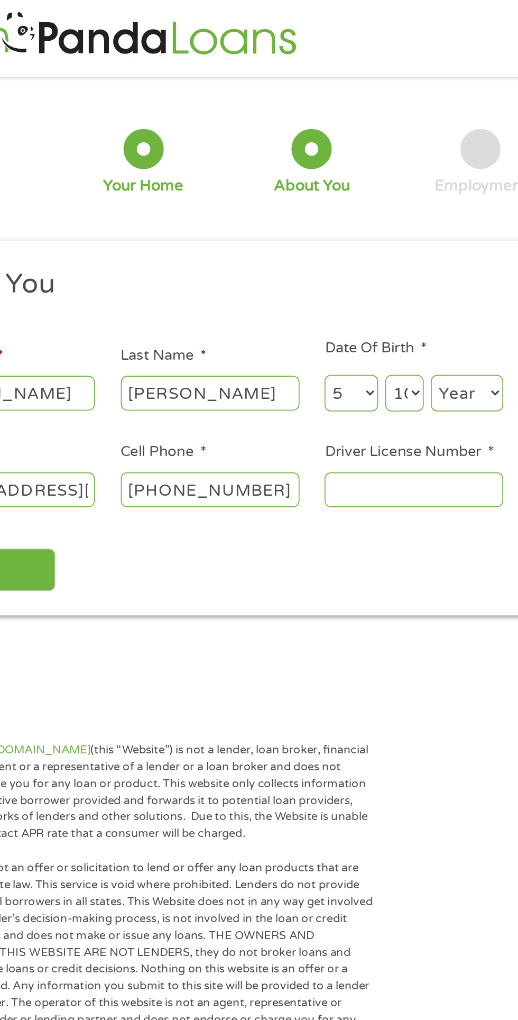
select select "1985"
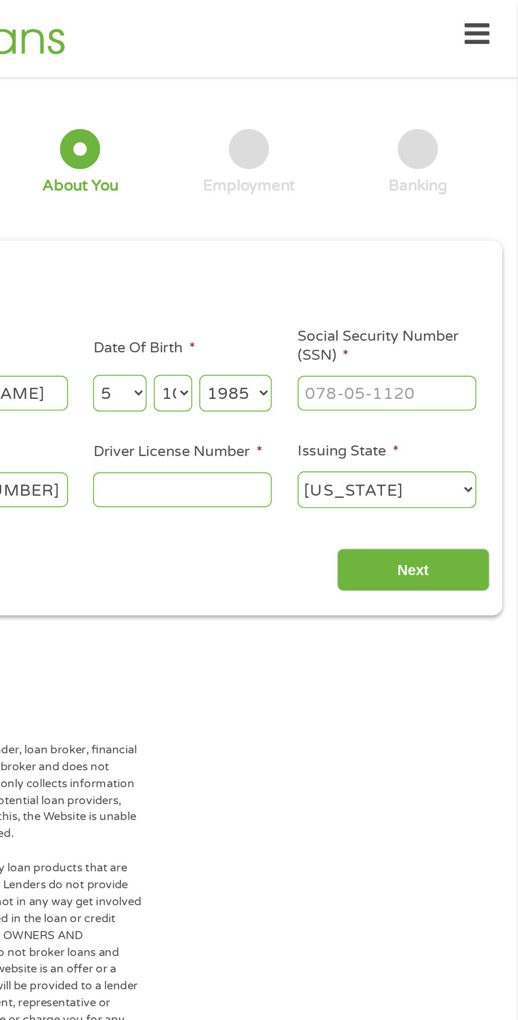
click at [331, 284] on input "Driver License Number *" at bounding box center [320, 289] width 106 height 20
click at [455, 229] on input "Social Security Number (SSN) *" at bounding box center [441, 232] width 106 height 20
type input "028-70-2255"
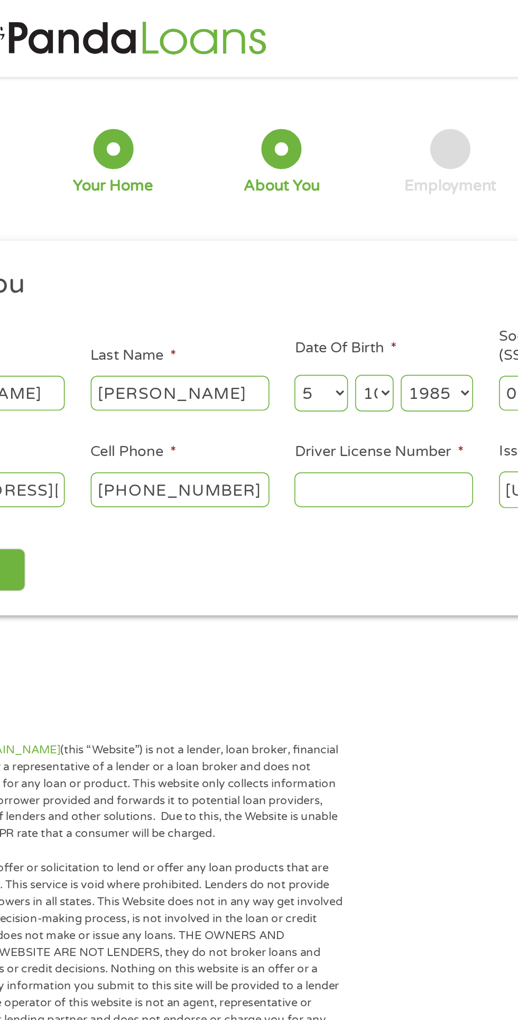
click at [312, 292] on input "Driver License Number *" at bounding box center [320, 289] width 106 height 20
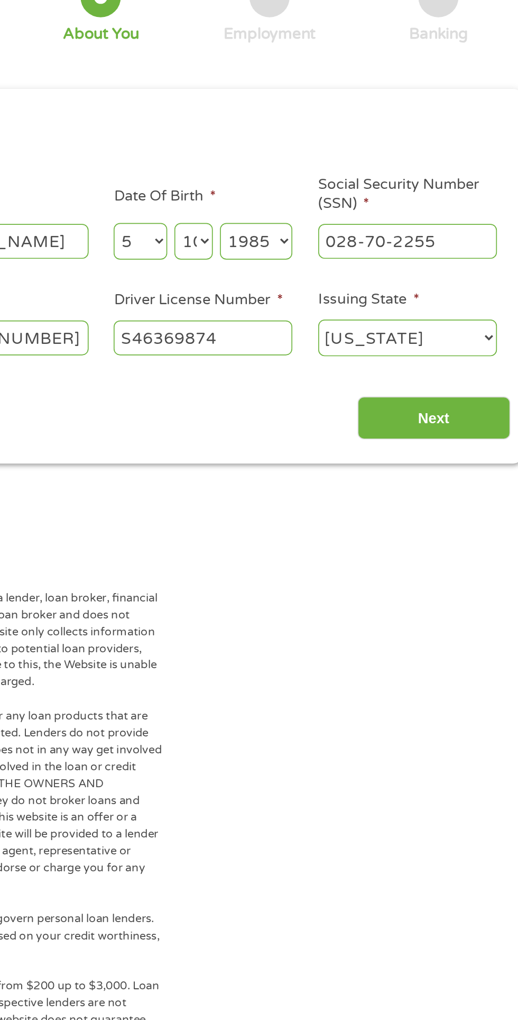
type input "S46369874"
click at [477, 337] on input "Next" at bounding box center [456, 337] width 90 height 26
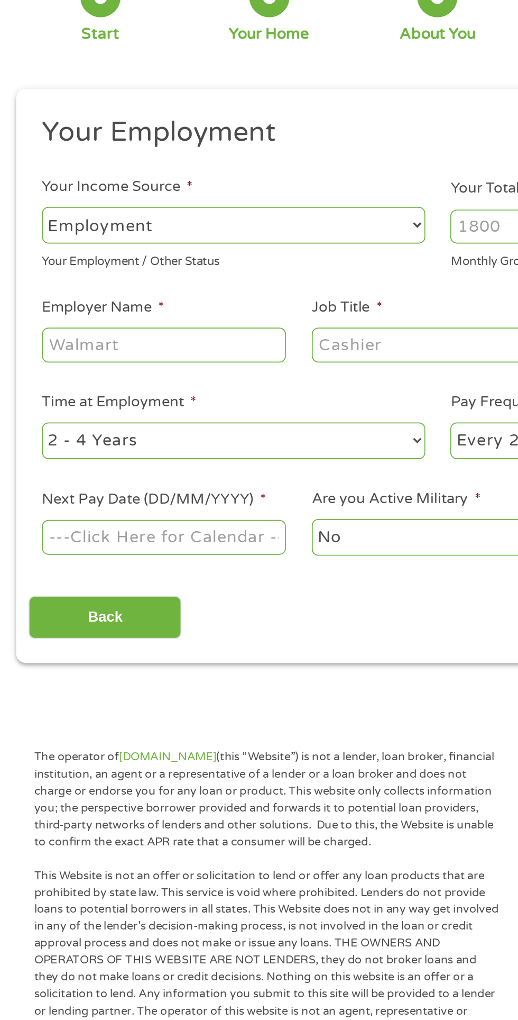
click at [121, 298] on input "Employer Name *" at bounding box center [97, 294] width 144 height 20
type input "Kids Cornee"
click at [265, 297] on input "Job Title *" at bounding box center [257, 294] width 144 height 20
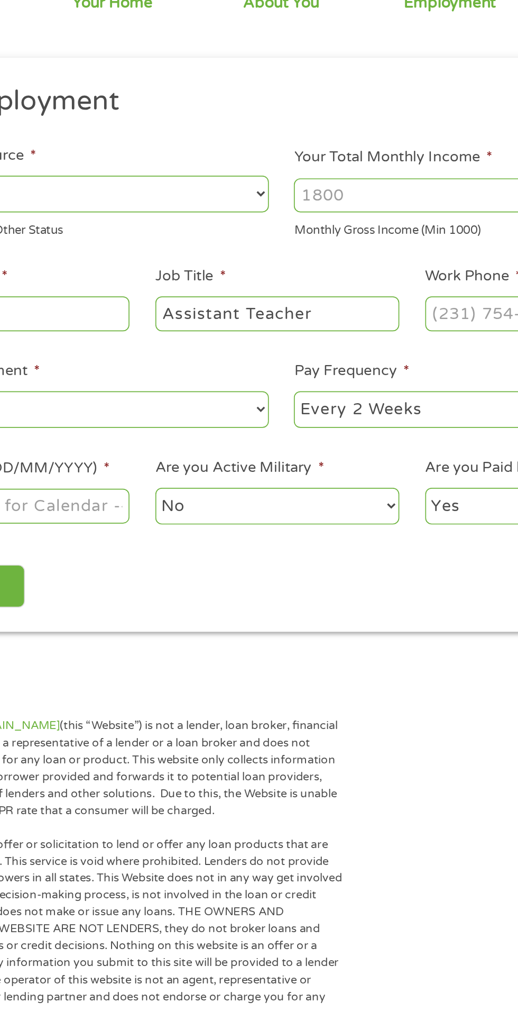
type input "Assistant Teacher"
click at [324, 226] on input "Your Total Monthly Income *" at bounding box center [380, 224] width 227 height 20
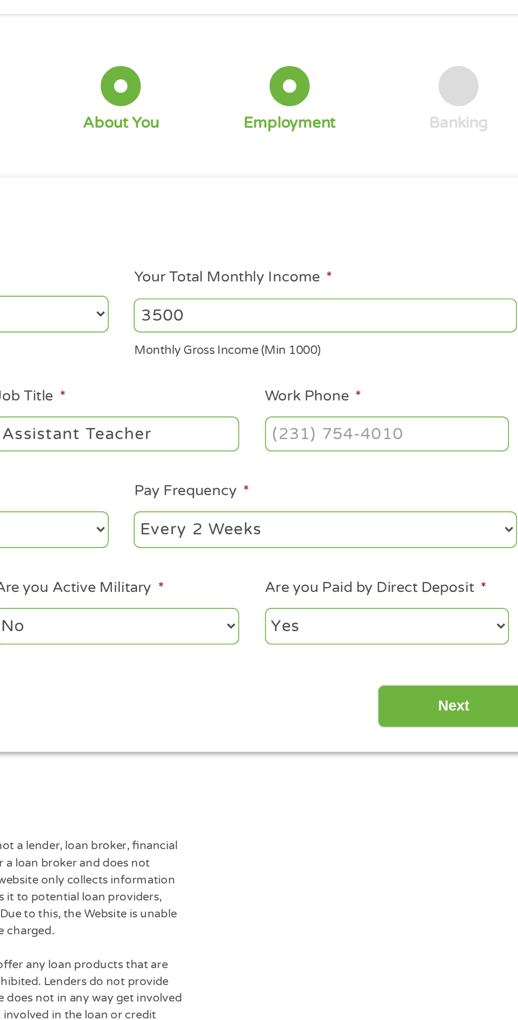
type input "3500"
click at [447, 298] on input "Work Phone *" at bounding box center [416, 294] width 144 height 20
type input "(781) 391-9695"
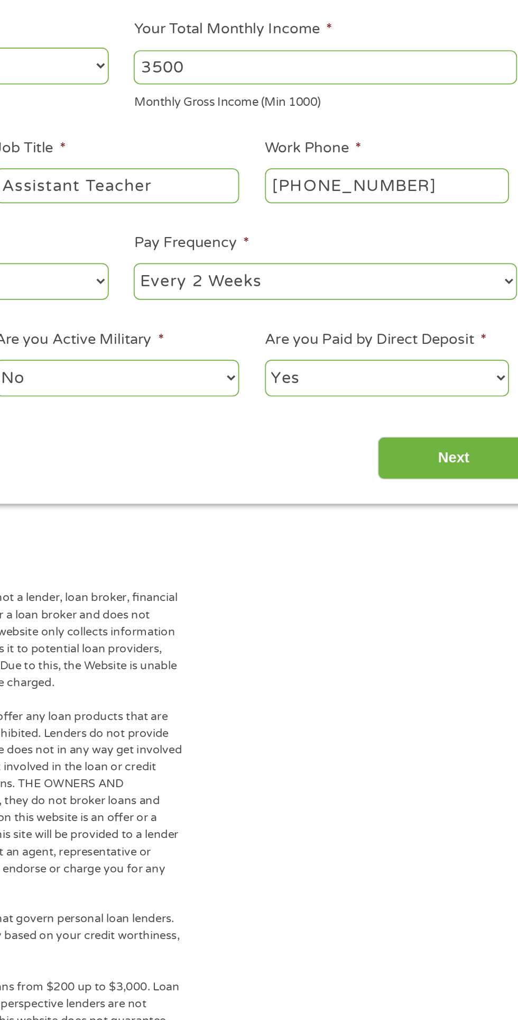
click at [442, 361] on select "--- Choose one --- Every 2 Weeks Every Week Monthly Semi-Monthly" at bounding box center [380, 351] width 227 height 22
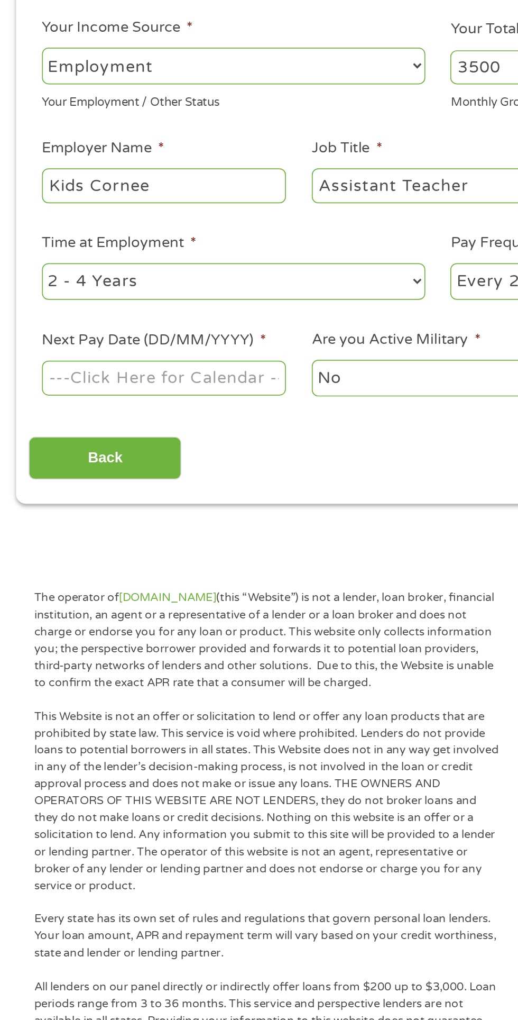
click at [151, 417] on input "Next Pay Date (DD/MM/YYYY) *" at bounding box center [97, 407] width 144 height 20
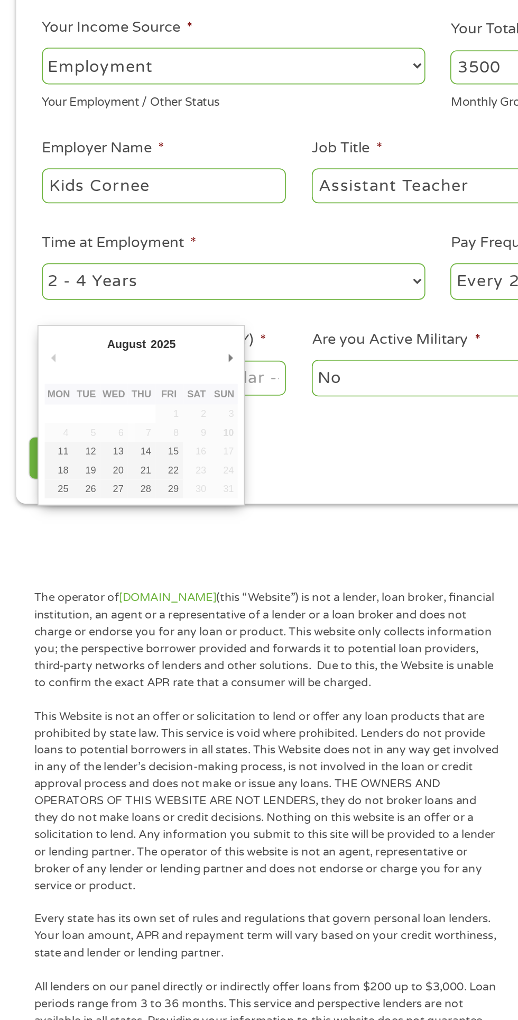
type input "14/08/2025"
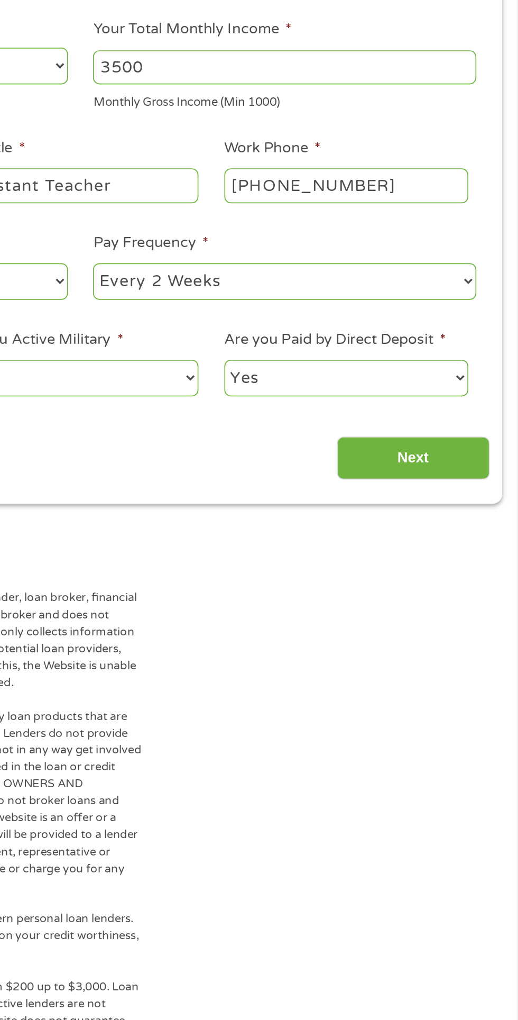
click at [473, 449] on input "Next" at bounding box center [456, 455] width 90 height 26
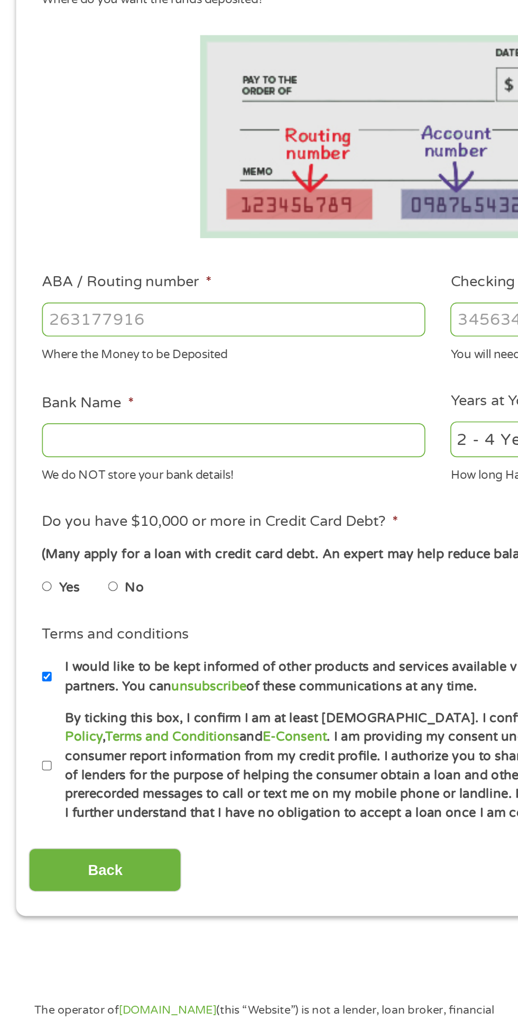
click at [168, 376] on input "ABA / Routing number *" at bounding box center [138, 373] width 227 height 20
type input "211070175"
type input "CITIZENS BANK NA"
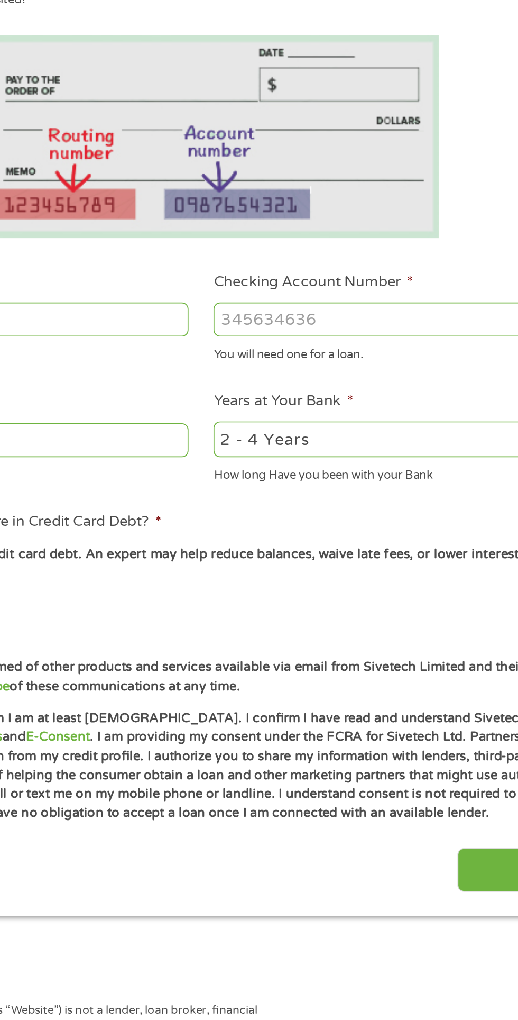
type input "211070175"
click at [396, 376] on input "Checking Account Number *" at bounding box center [380, 373] width 227 height 20
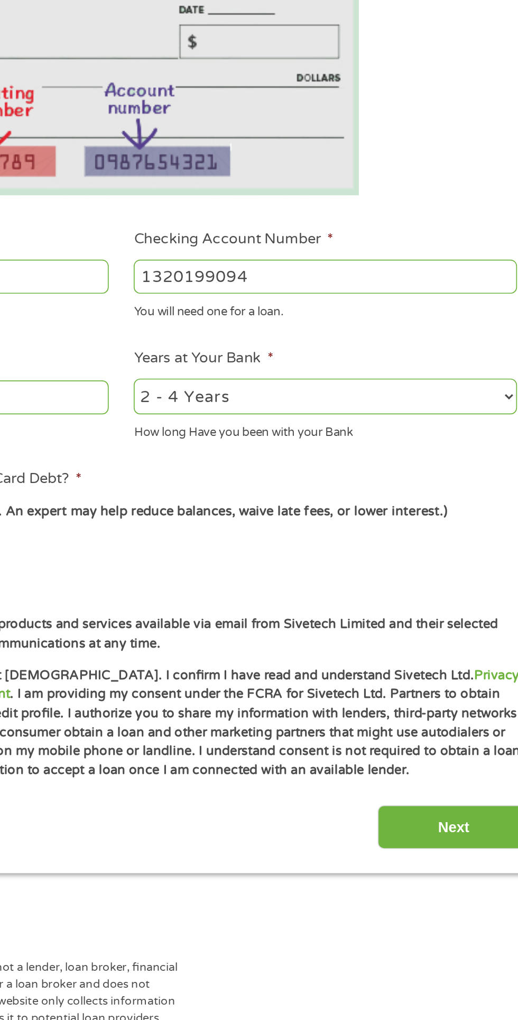
type input "1320199094"
click at [464, 454] on select "2 - 4 Years 6 - 12 Months 1 - 2 Years Over 4 Years" at bounding box center [380, 444] width 227 height 22
select select "60months"
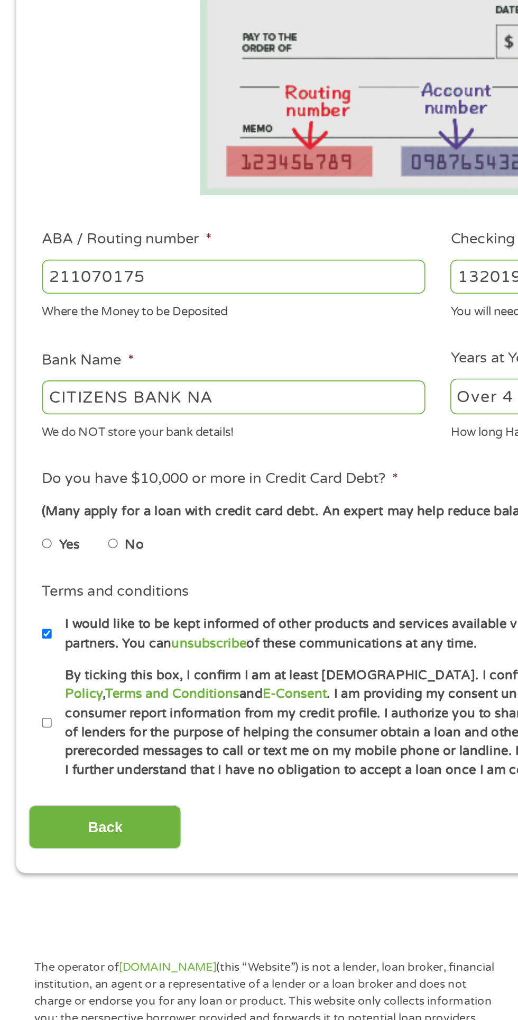
click at [31, 532] on input "Yes" at bounding box center [28, 531] width 6 height 17
radio input "true"
click at [32, 589] on label "I would like to be kept informed of other products and services available via e…" at bounding box center [264, 584] width 467 height 23
click at [31, 589] on input "I would like to be kept informed of other products and services available via e…" at bounding box center [28, 584] width 6 height 17
checkbox input "false"
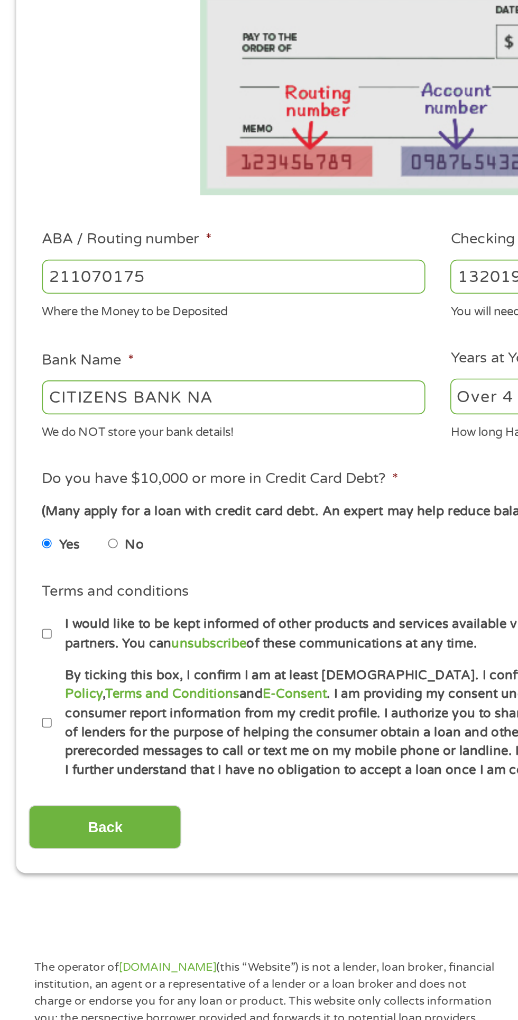
click at [30, 639] on input "By ticking this box, I confirm I am at least 18 years old. I confirm I have rea…" at bounding box center [28, 636] width 6 height 17
checkbox input "true"
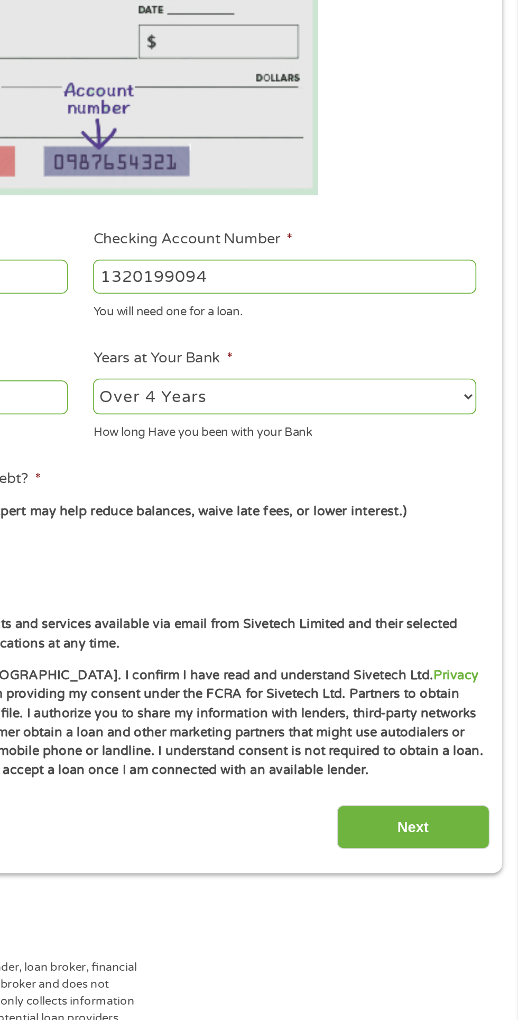
click at [479, 707] on input "Next" at bounding box center [456, 699] width 90 height 26
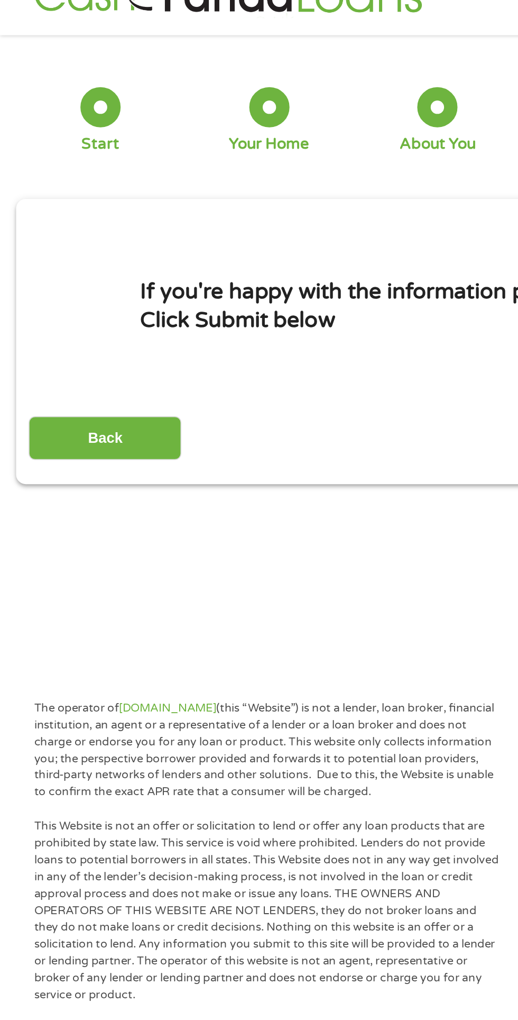
scroll to position [0, 0]
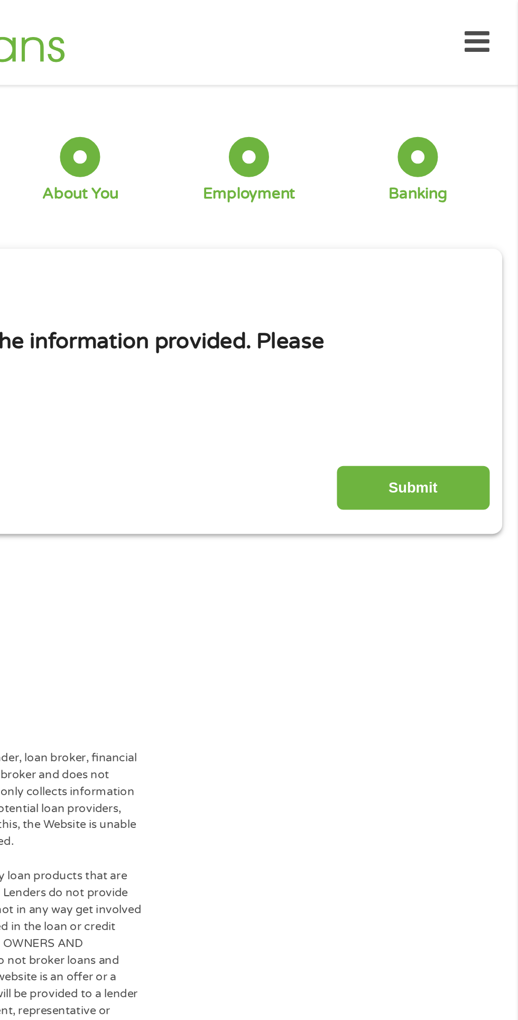
click at [480, 291] on input "Submit" at bounding box center [456, 289] width 90 height 26
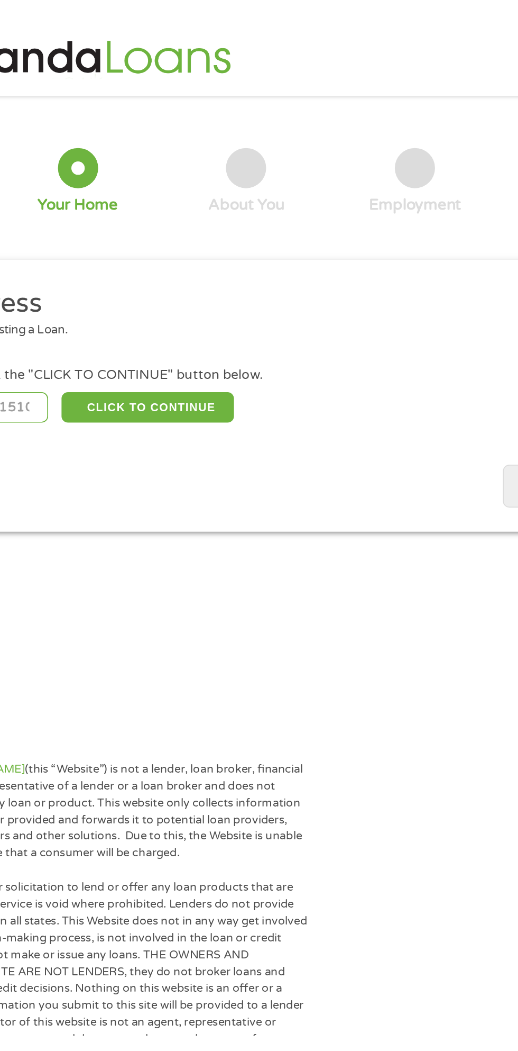
scroll to position [3, 0]
